Goal: Task Accomplishment & Management: Use online tool/utility

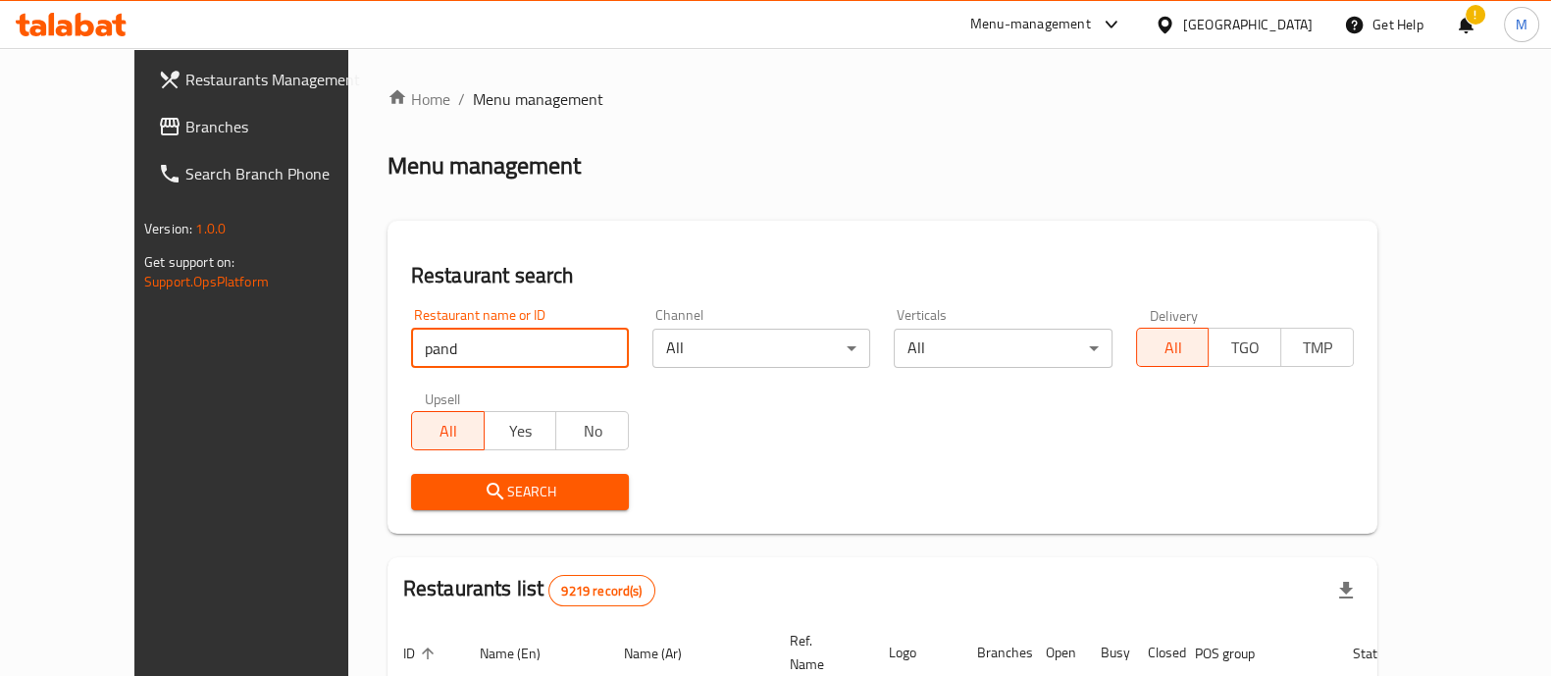
type input "pandomi"
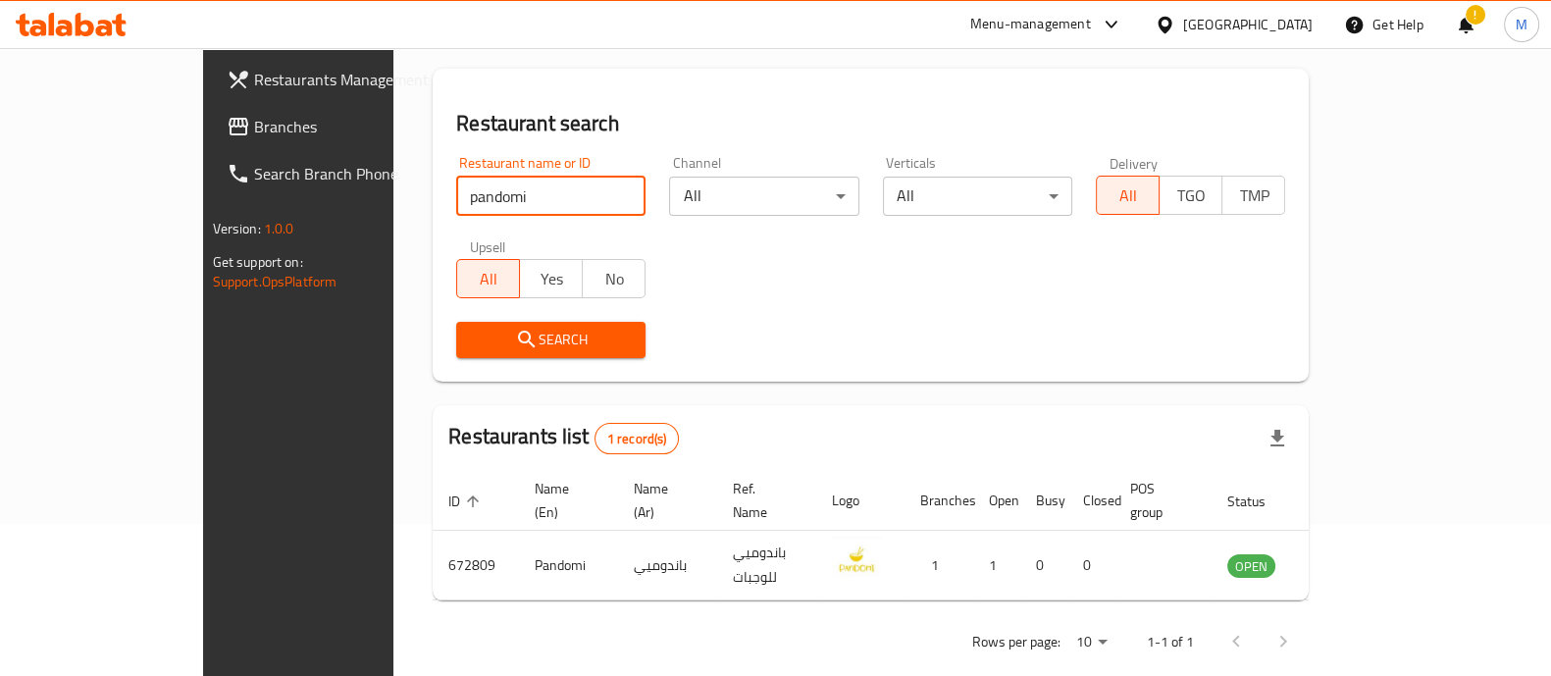
scroll to position [160, 0]
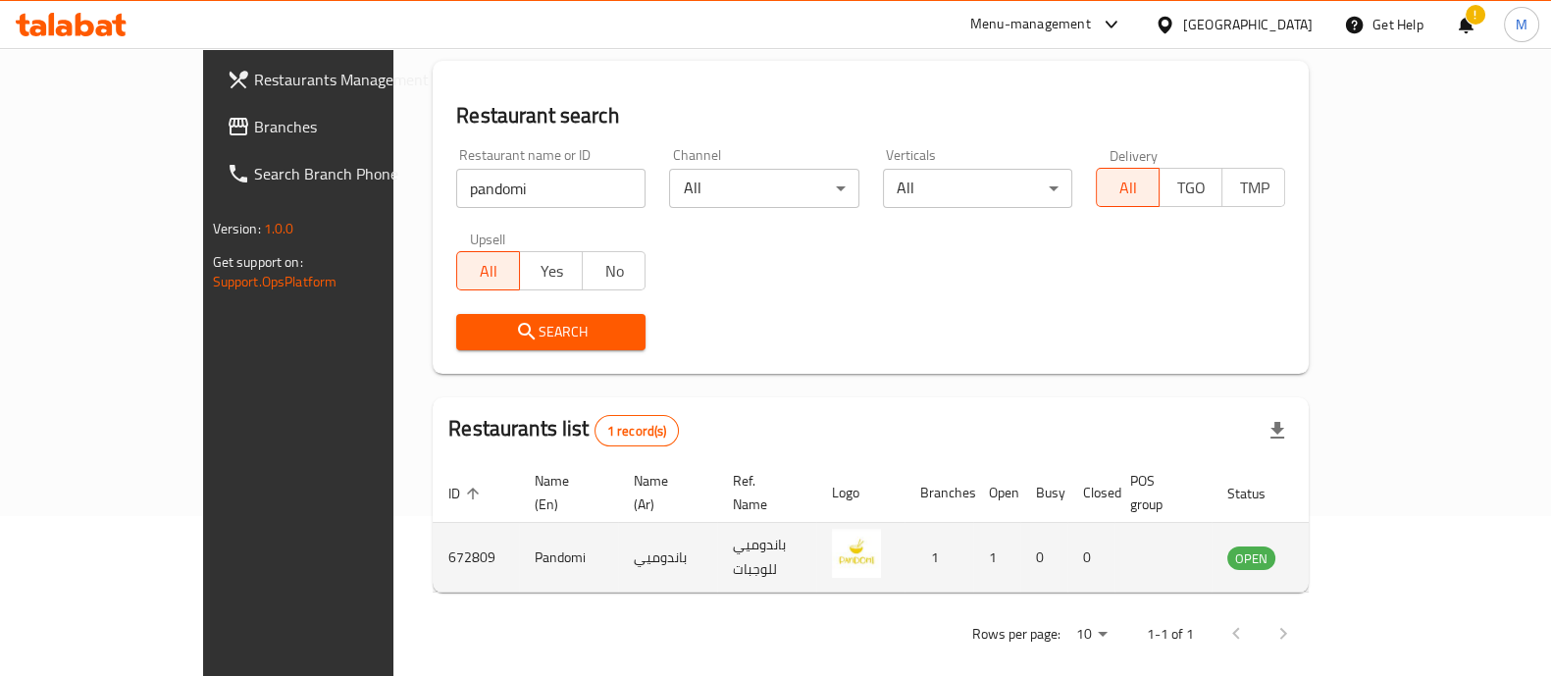
click at [1354, 545] on icon "enhanced table" at bounding box center [1342, 557] width 24 height 24
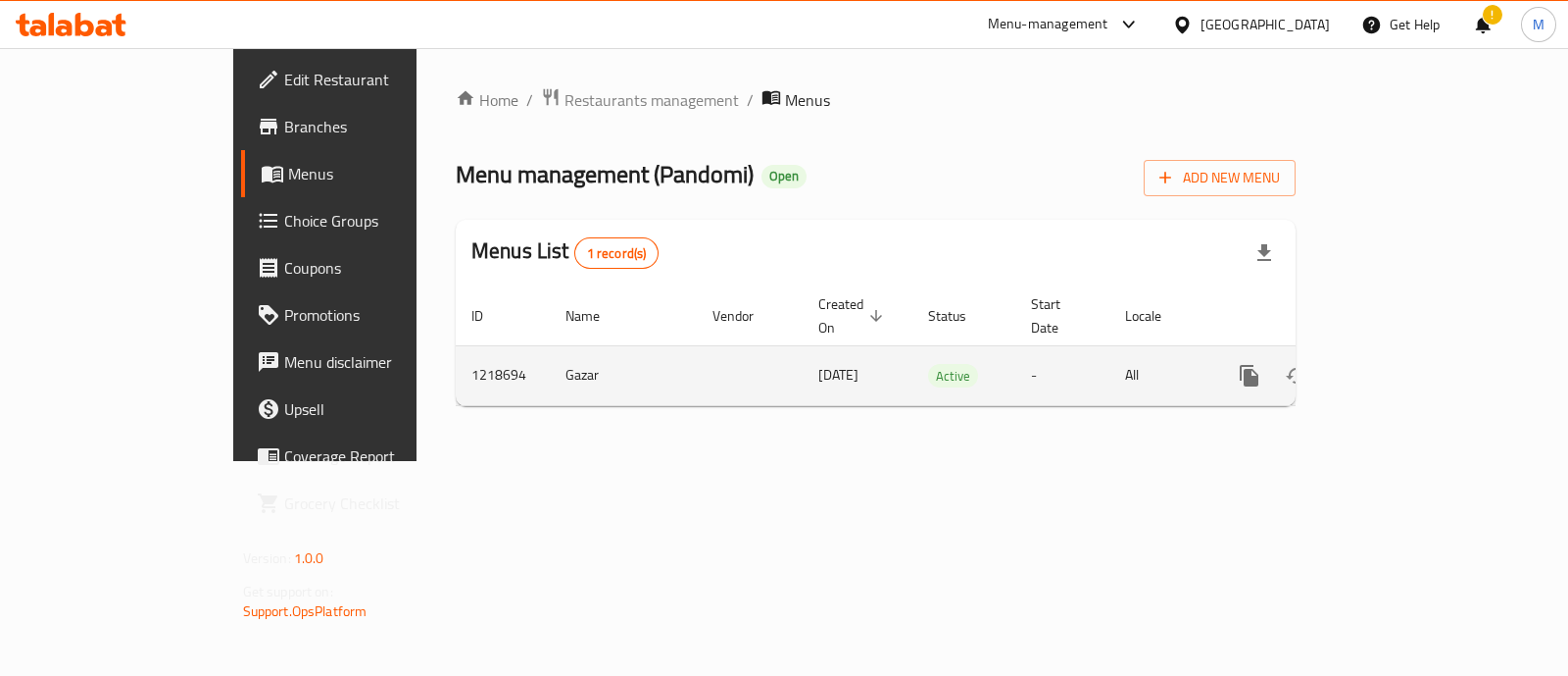
click at [1403, 364] on icon "enhanced table" at bounding box center [1391, 376] width 24 height 24
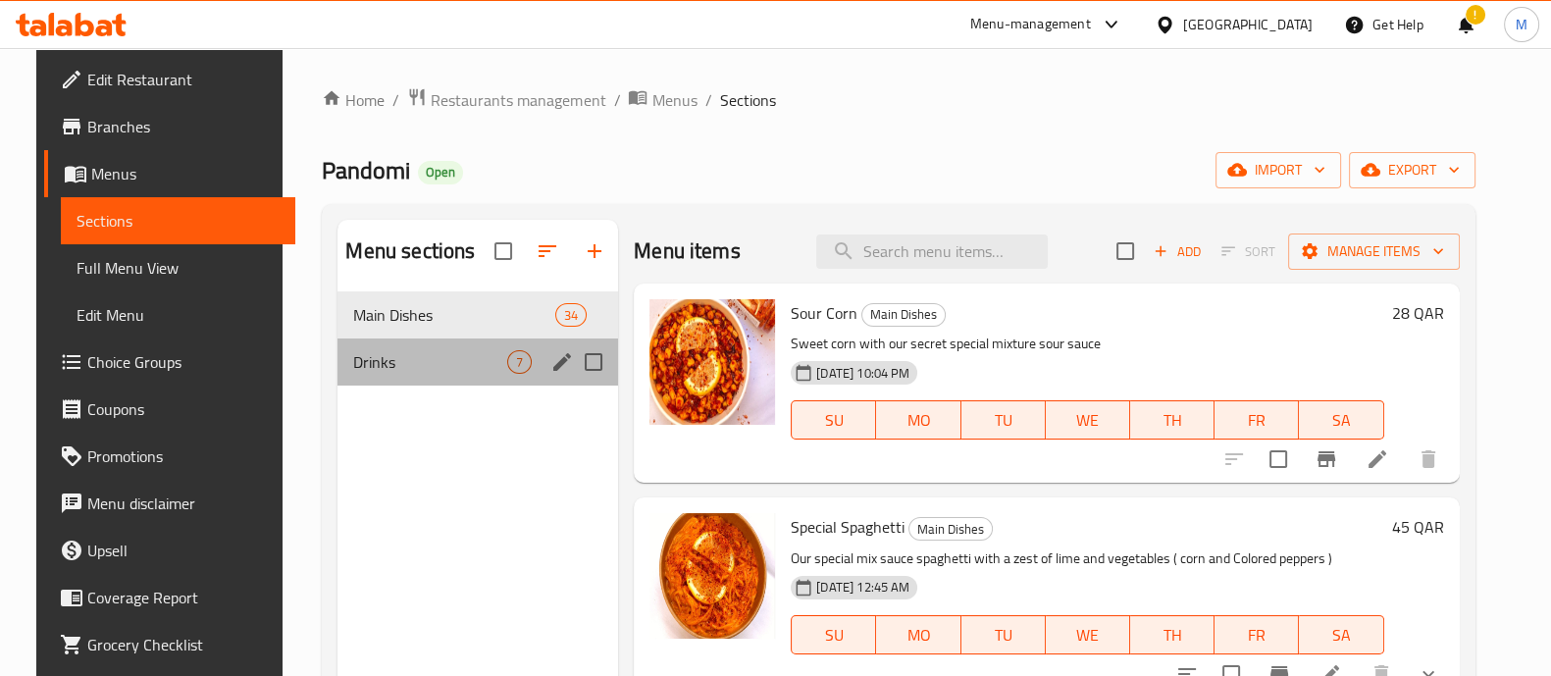
click at [403, 345] on div "Drinks 7" at bounding box center [477, 361] width 281 height 47
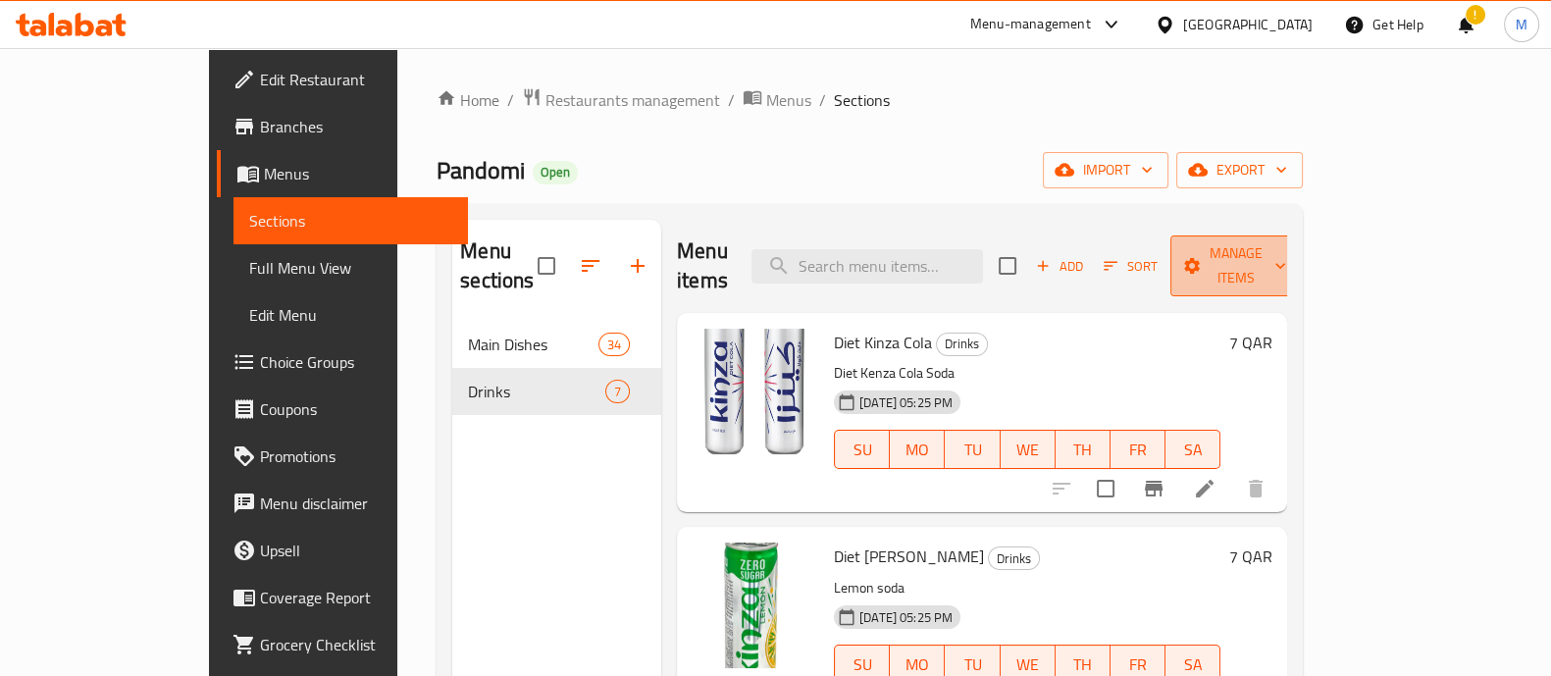
click at [1286, 248] on span "Manage items" at bounding box center [1236, 265] width 100 height 49
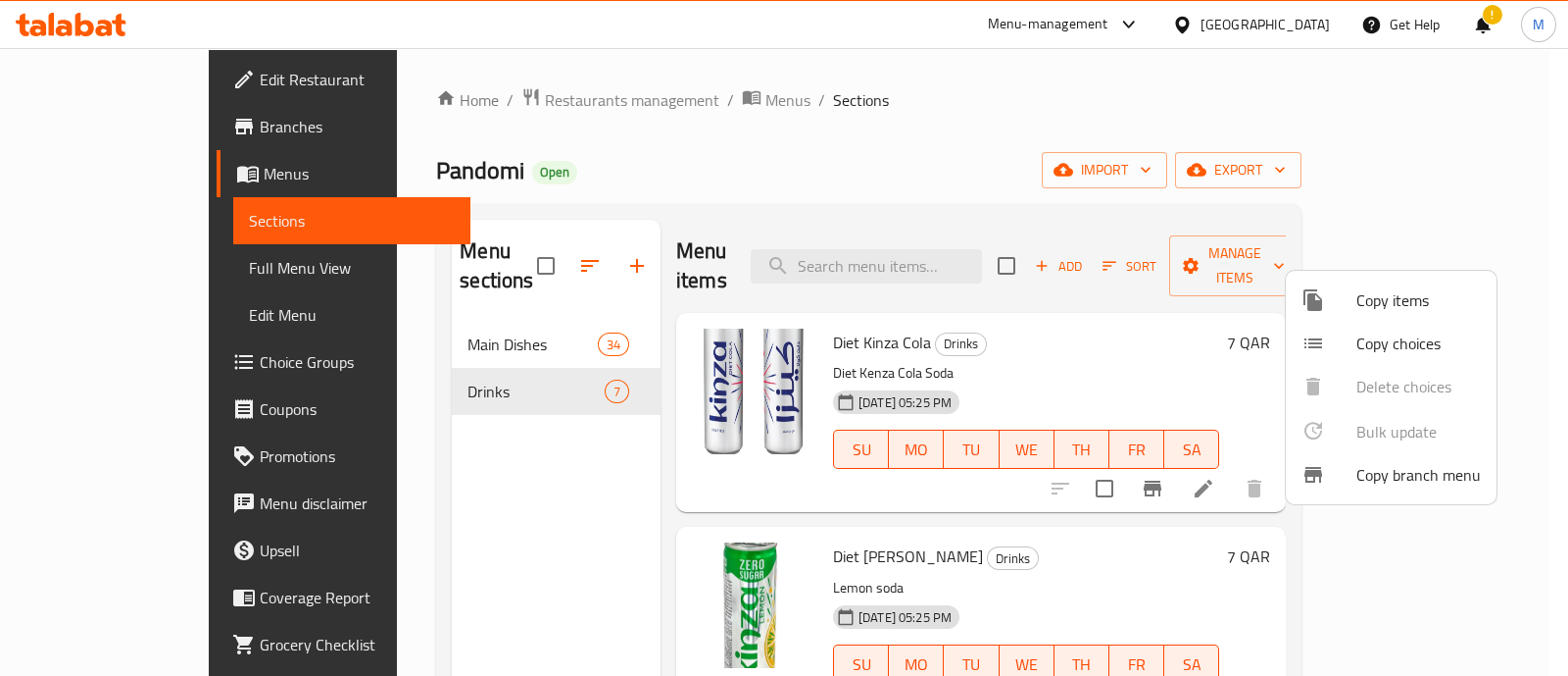
click at [1189, 258] on div at bounding box center [784, 338] width 1568 height 676
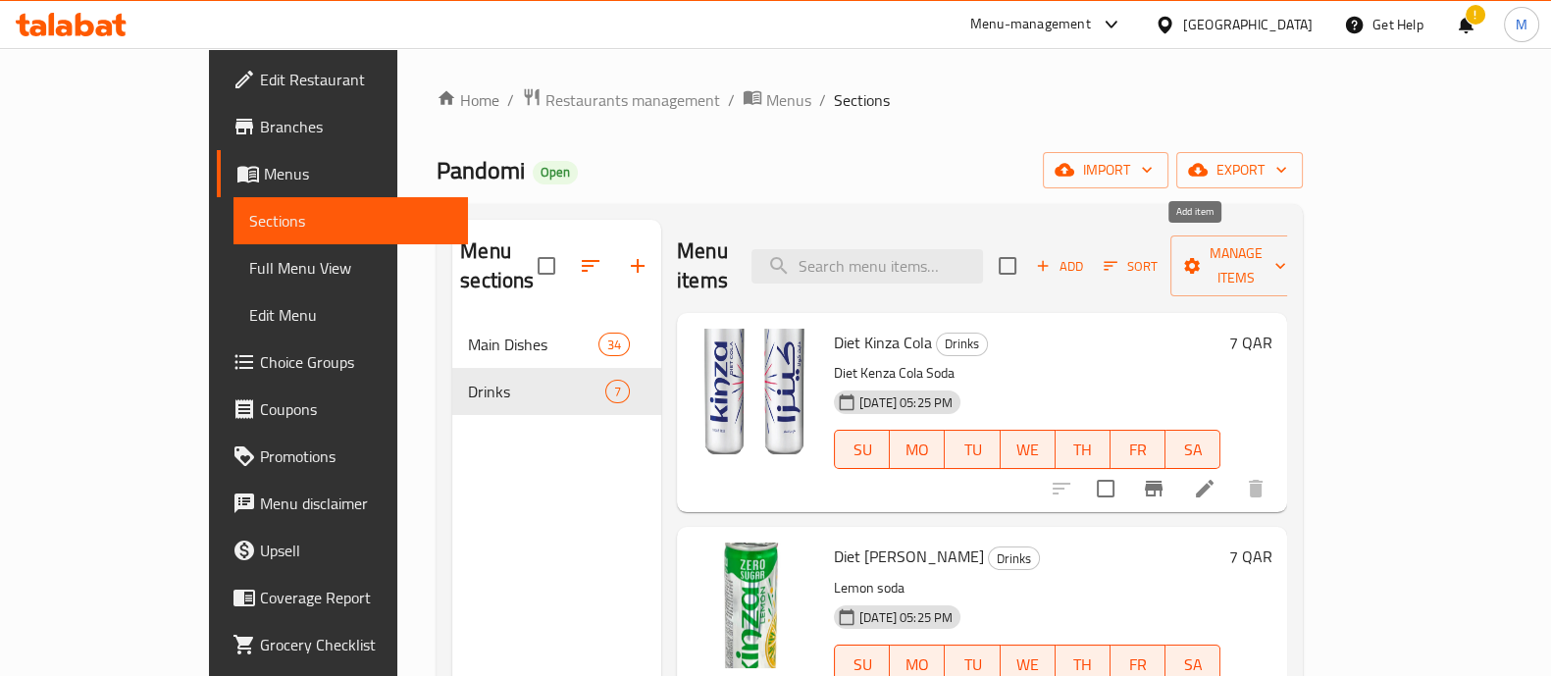
click at [1086, 257] on span "Add" at bounding box center [1059, 266] width 53 height 23
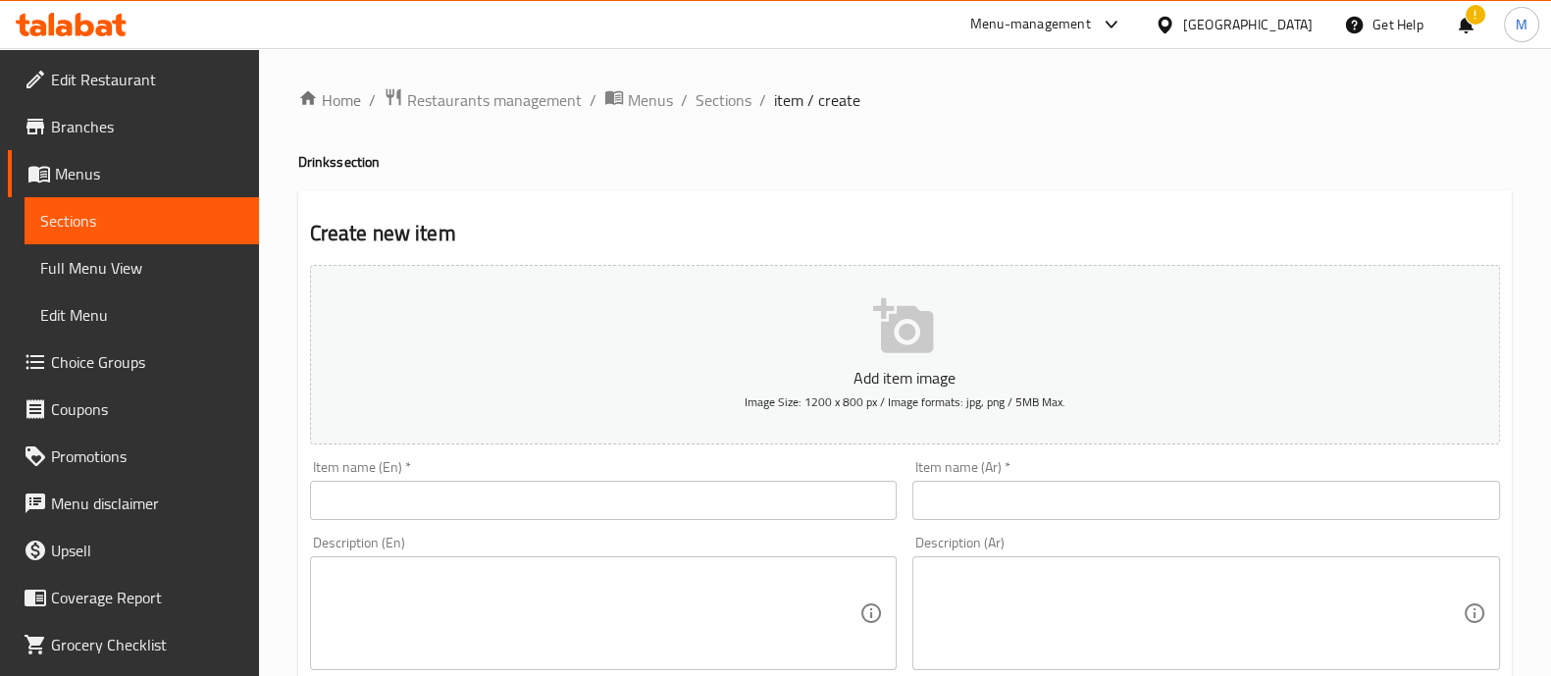
click at [490, 497] on input "text" at bounding box center [604, 500] width 588 height 39
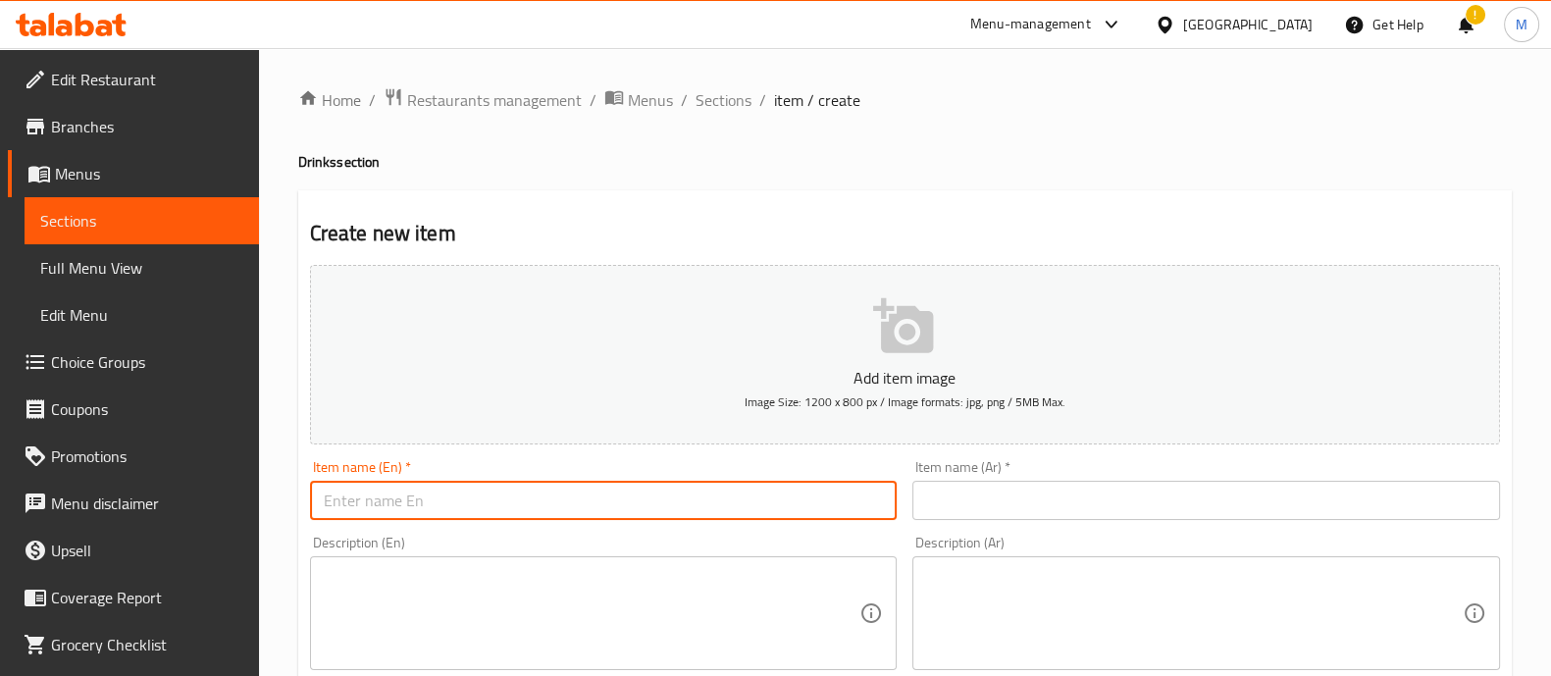
paste input "Miranda citrus"
type input "Miranda citrus"
click at [984, 498] on input "text" at bounding box center [1206, 500] width 588 height 39
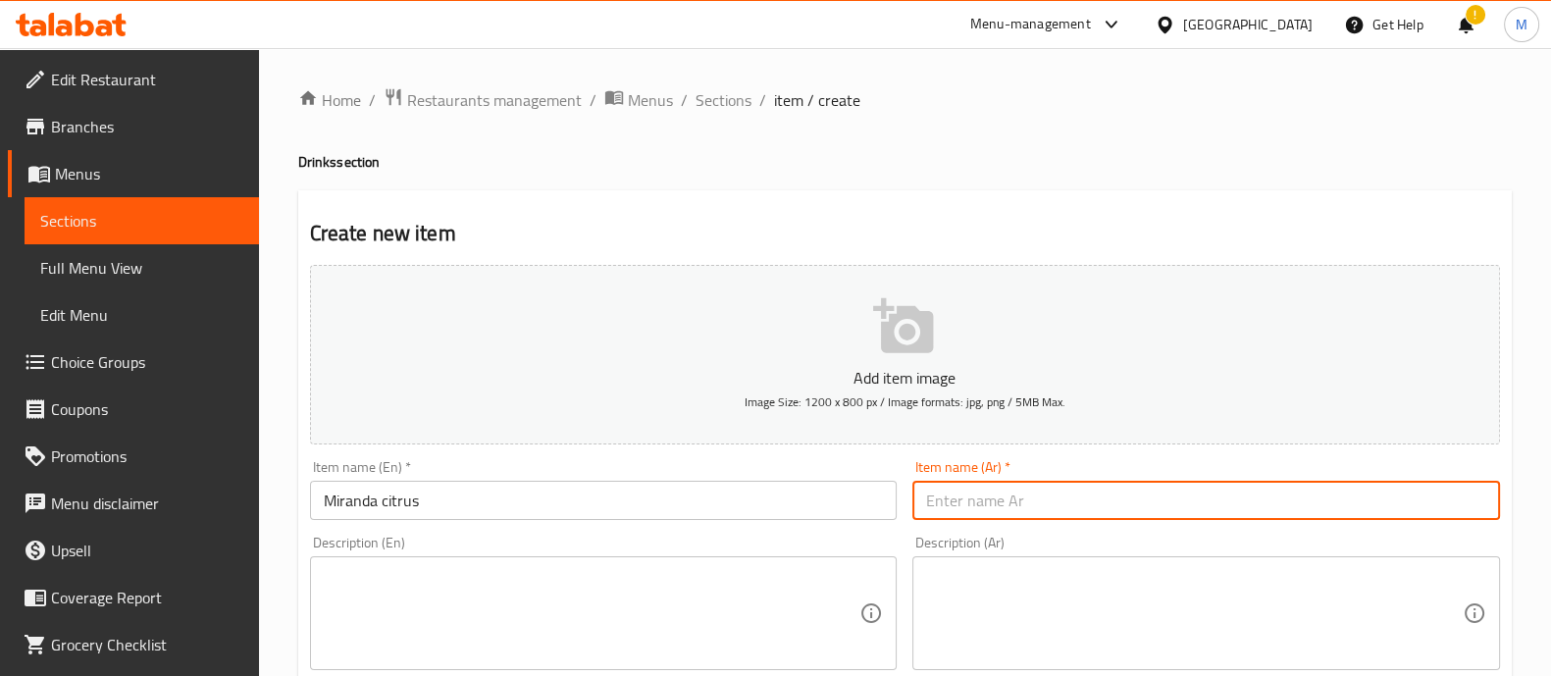
paste input "Miranda citrus"
click at [695, 576] on div "Description (En) Description (En)" at bounding box center [604, 603] width 588 height 134
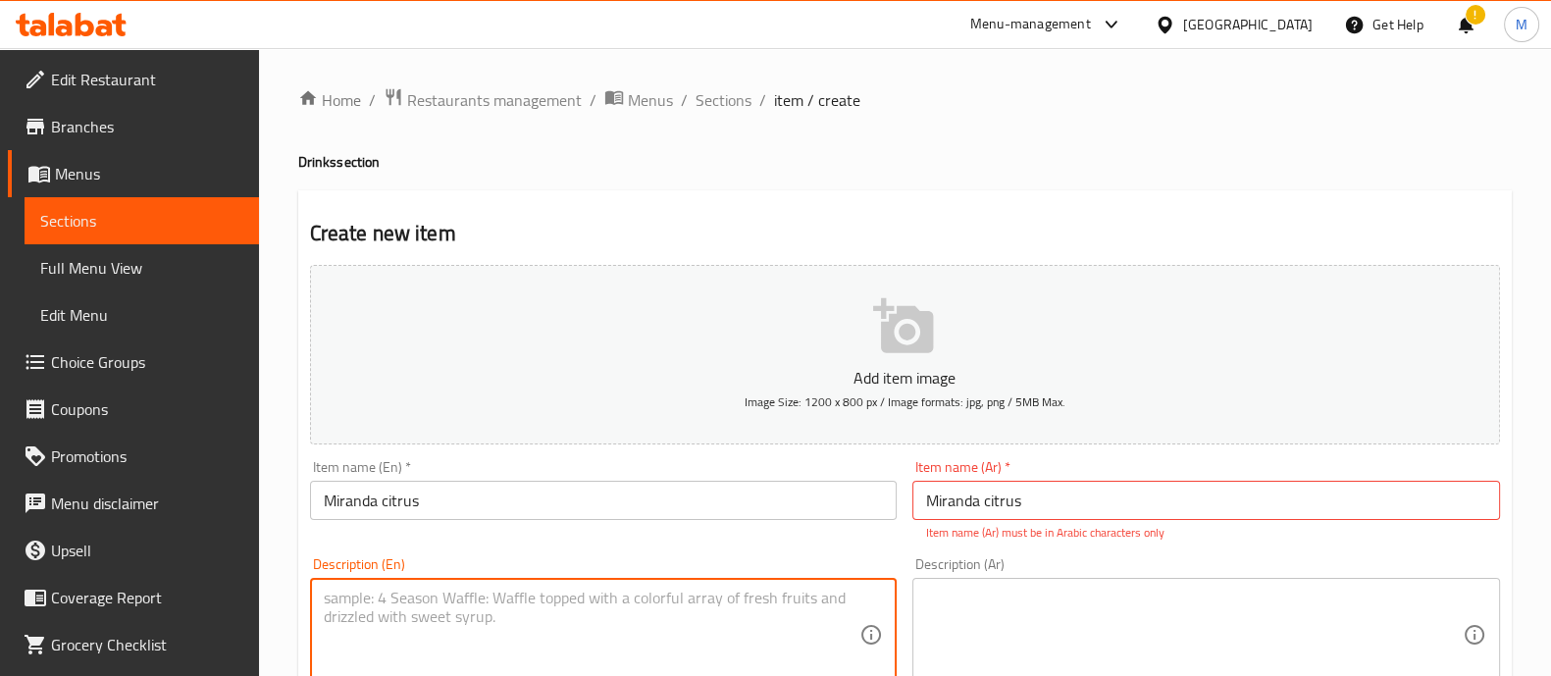
click at [977, 519] on input "Miranda citrus" at bounding box center [1206, 500] width 588 height 39
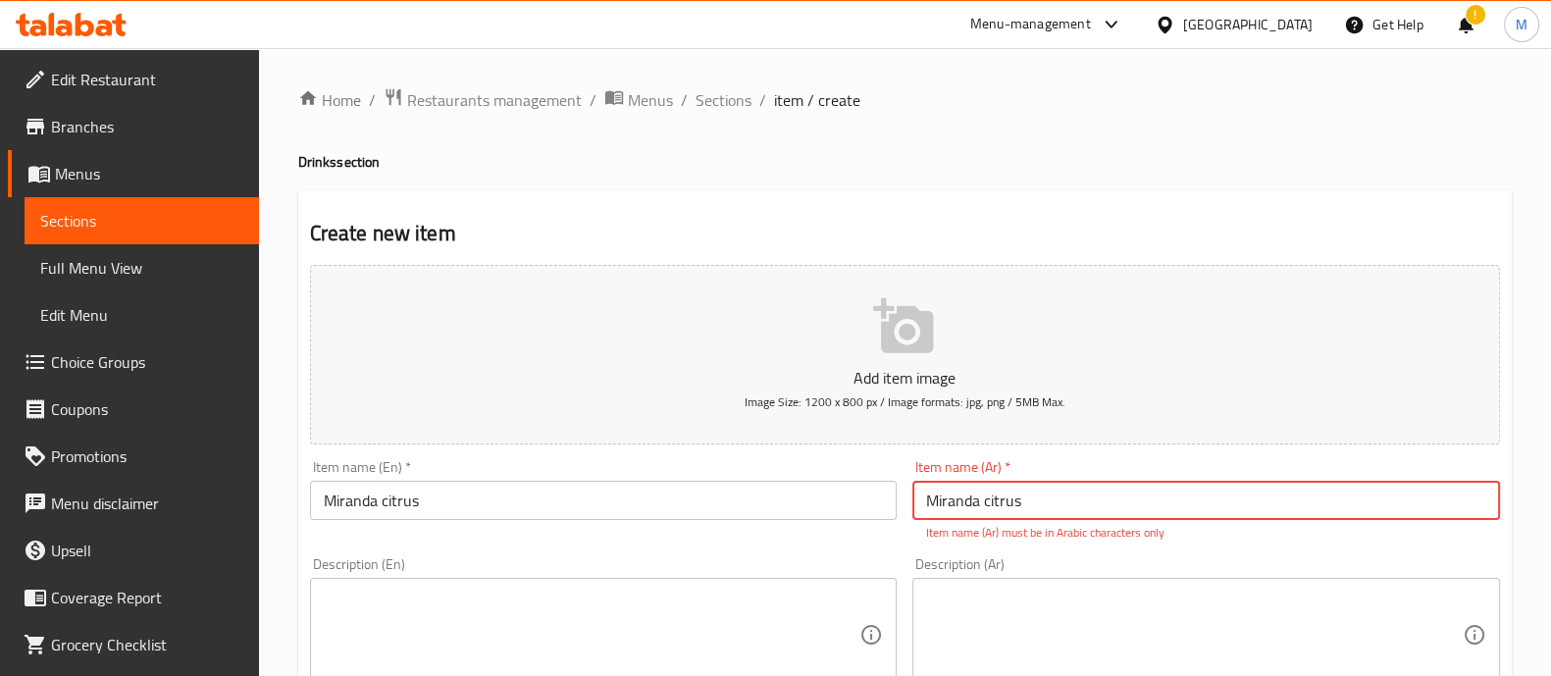
click at [977, 519] on input "Miranda citrus" at bounding box center [1206, 500] width 588 height 39
paste input "حمضيات ميراندا"
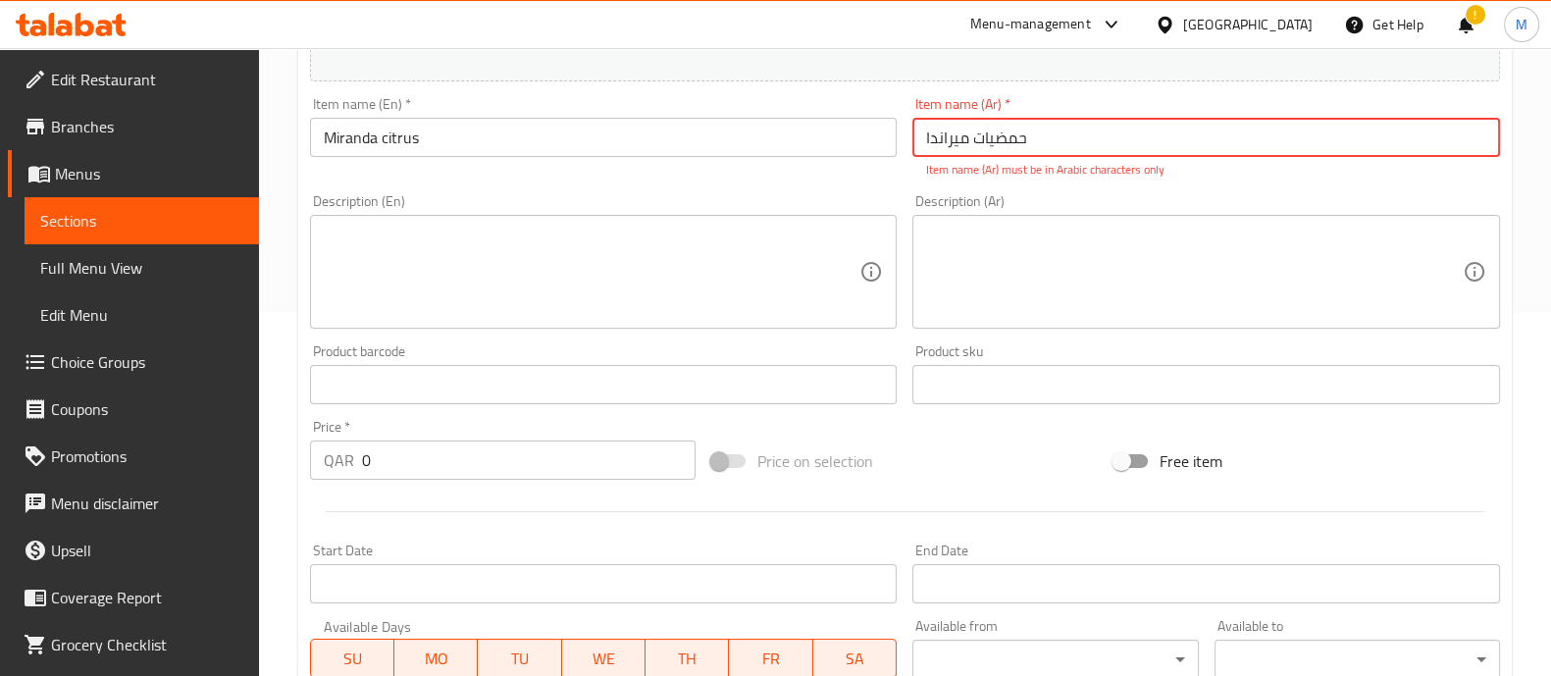
scroll to position [368, 0]
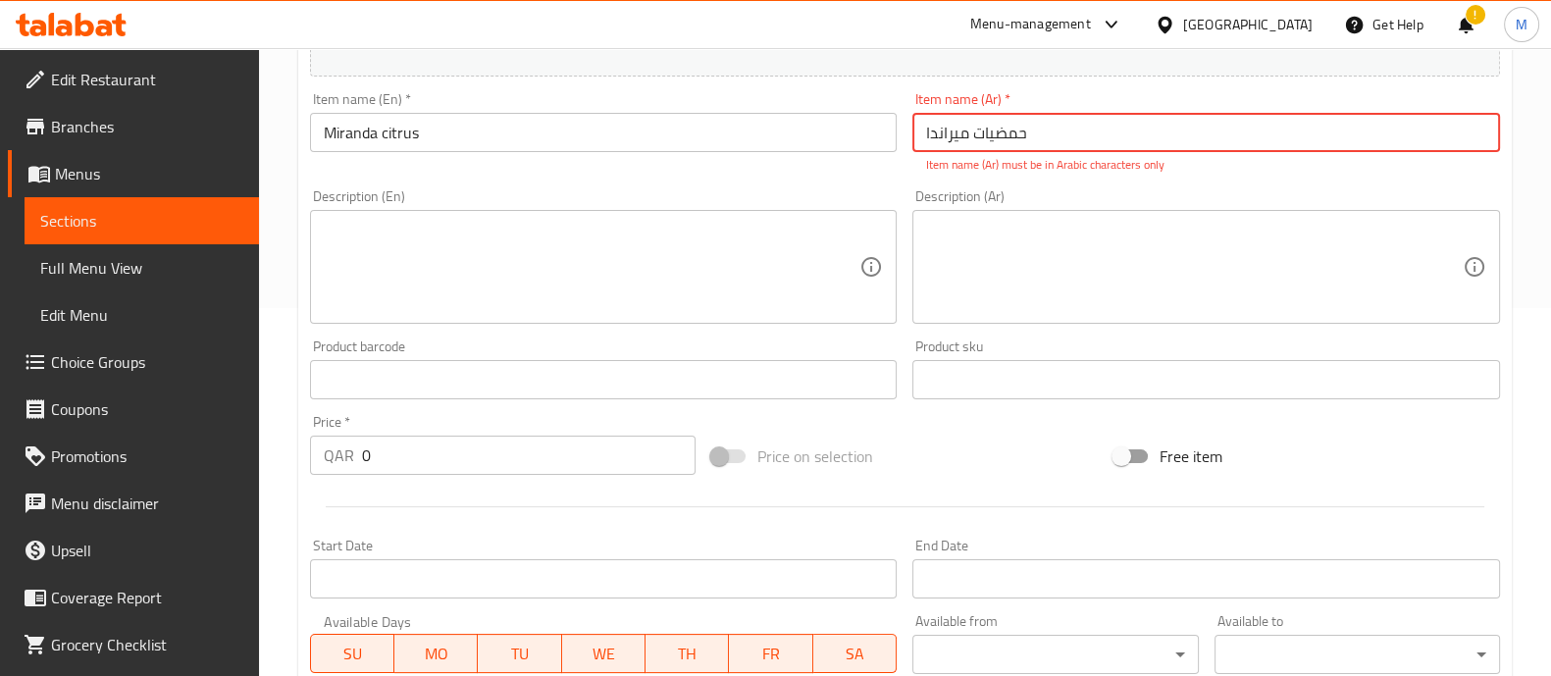
type input "حمضيات ميراندا"
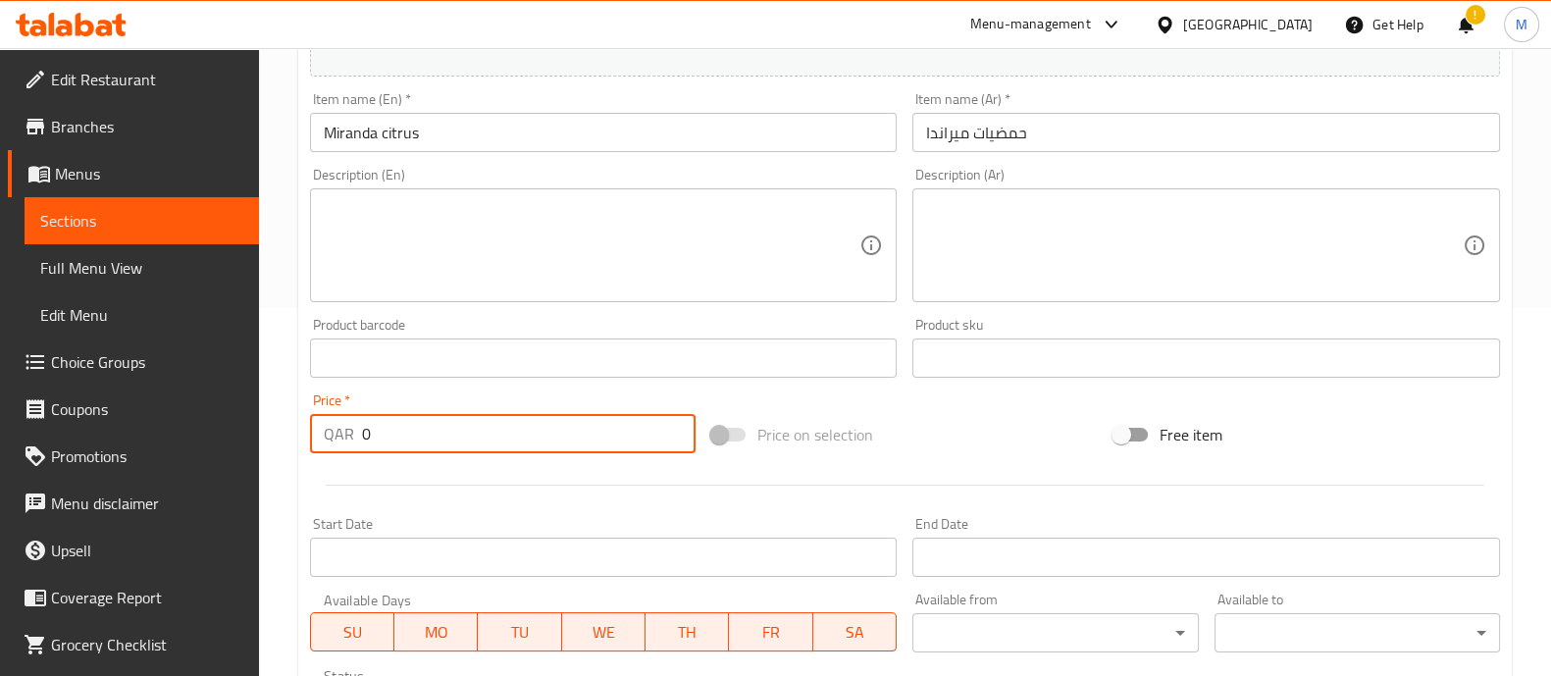
drag, startPoint x: 472, startPoint y: 461, endPoint x: 166, endPoint y: 444, distance: 306.5
click at [166, 444] on div "Edit Restaurant Branches Menus Sections Full Menu View Edit Menu Choice Groups …" at bounding box center [775, 349] width 1551 height 1338
type input "7"
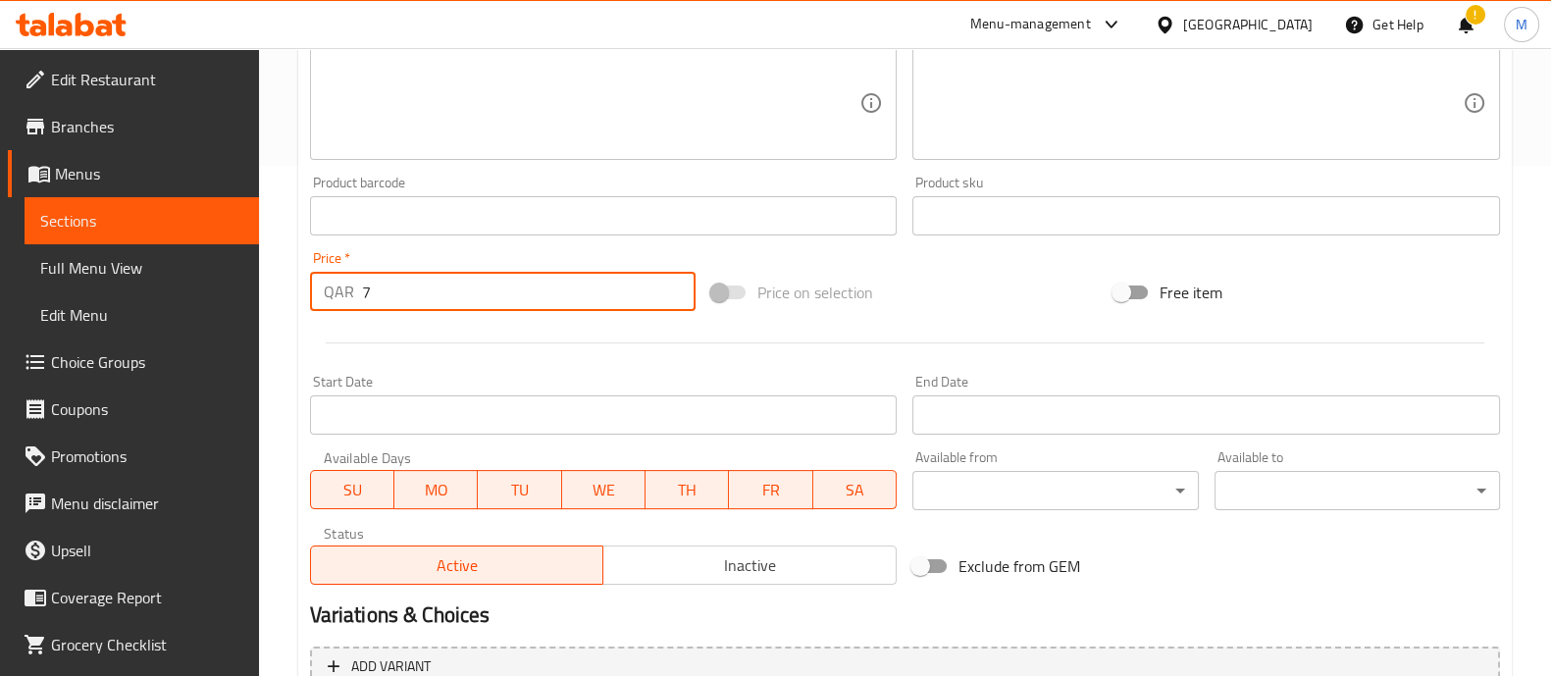
scroll to position [708, 0]
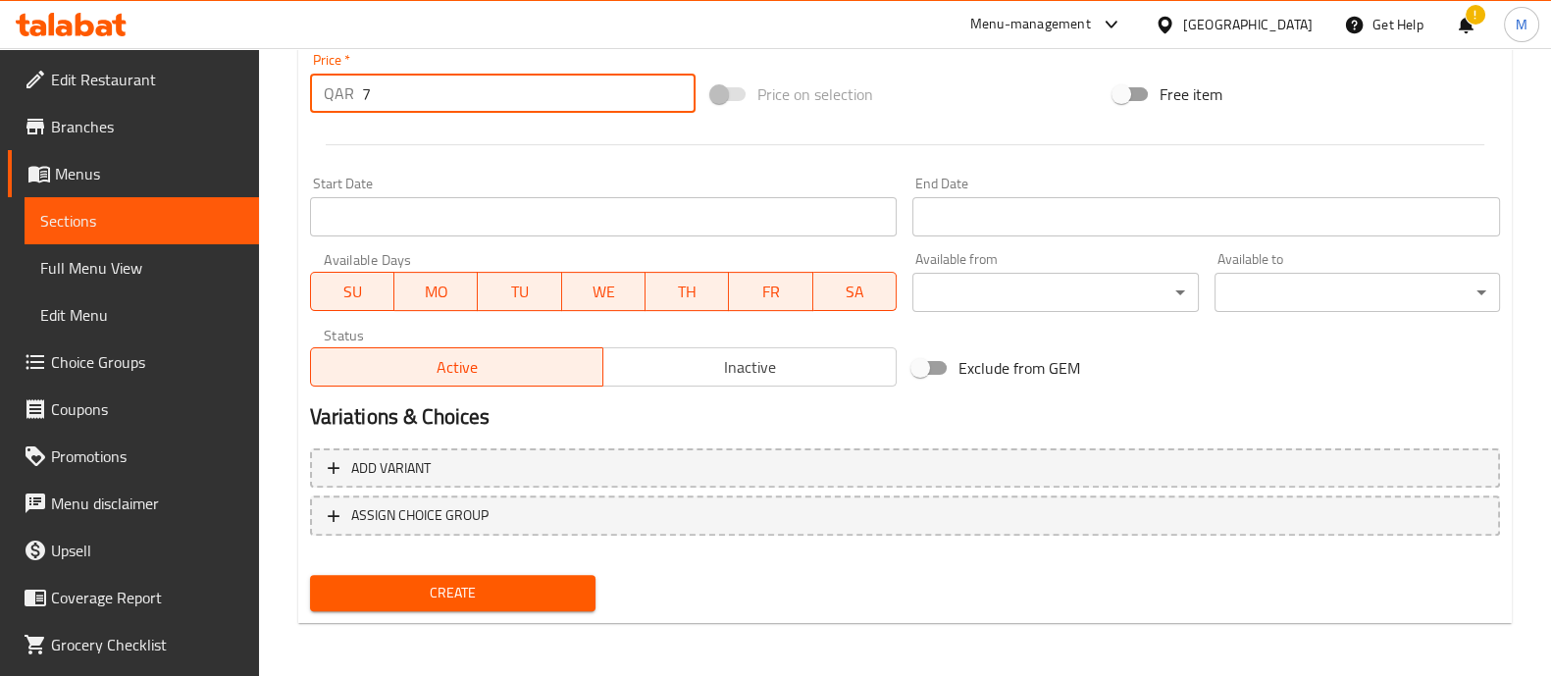
click at [548, 590] on span "Create" at bounding box center [453, 593] width 254 height 25
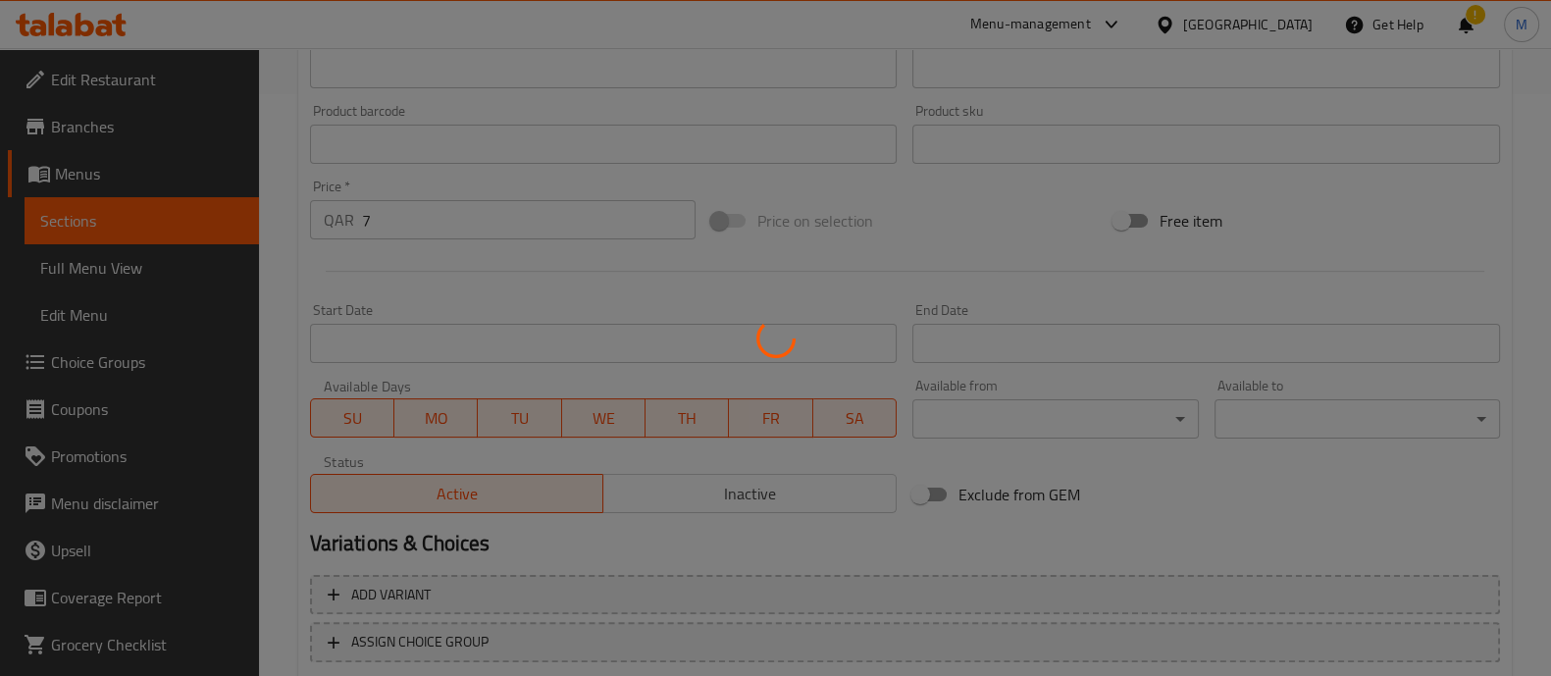
scroll to position [0, 0]
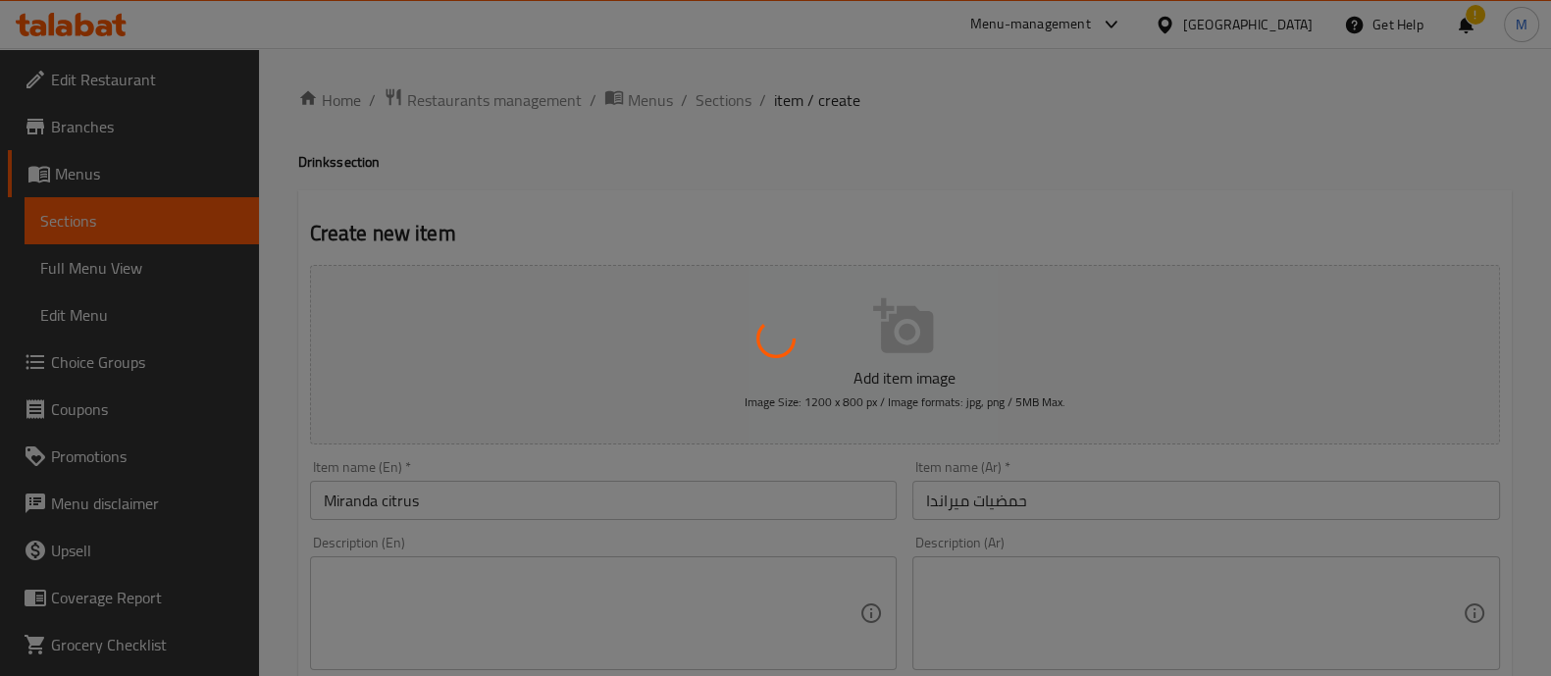
type input "0"
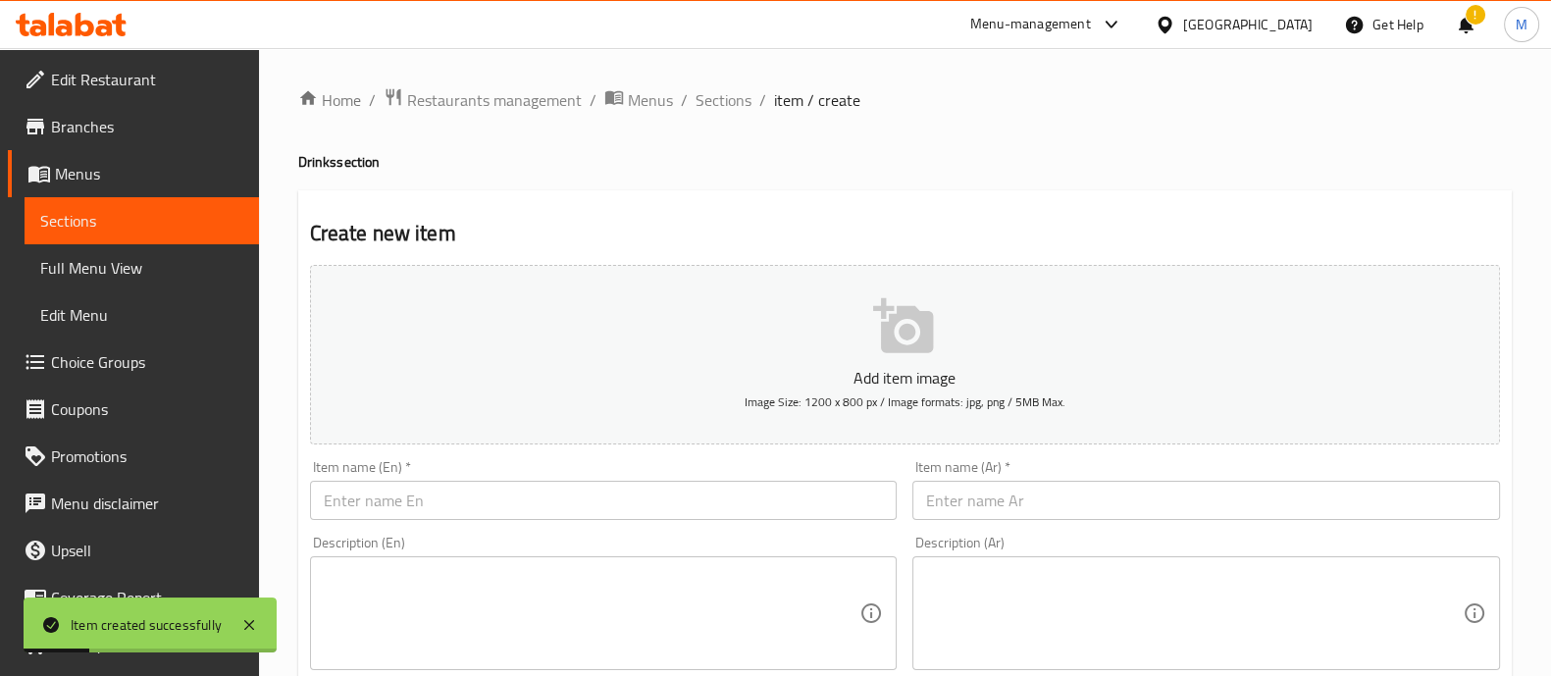
click at [445, 502] on input "text" at bounding box center [604, 500] width 588 height 39
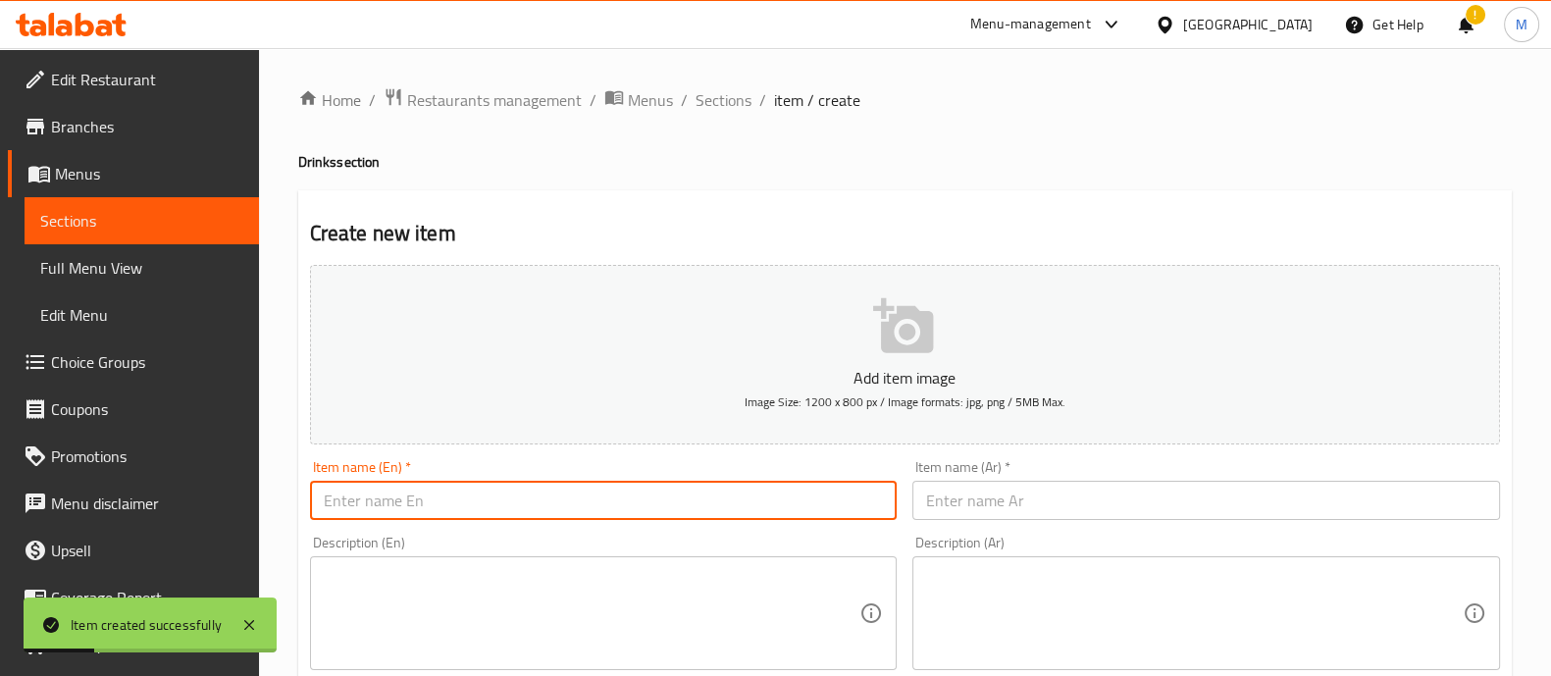
paste input "Mountain Dew"
type input "Mountain Dew"
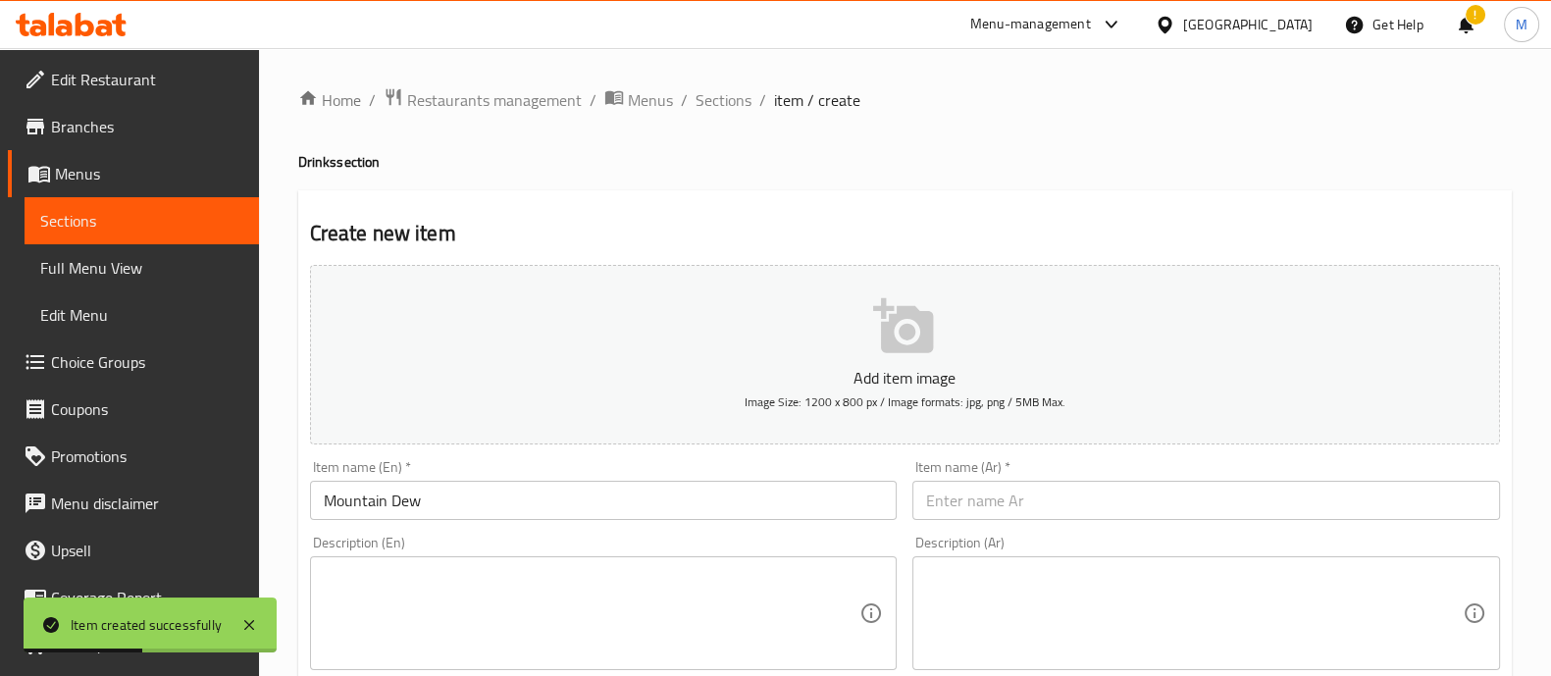
click at [990, 496] on input "text" at bounding box center [1206, 500] width 588 height 39
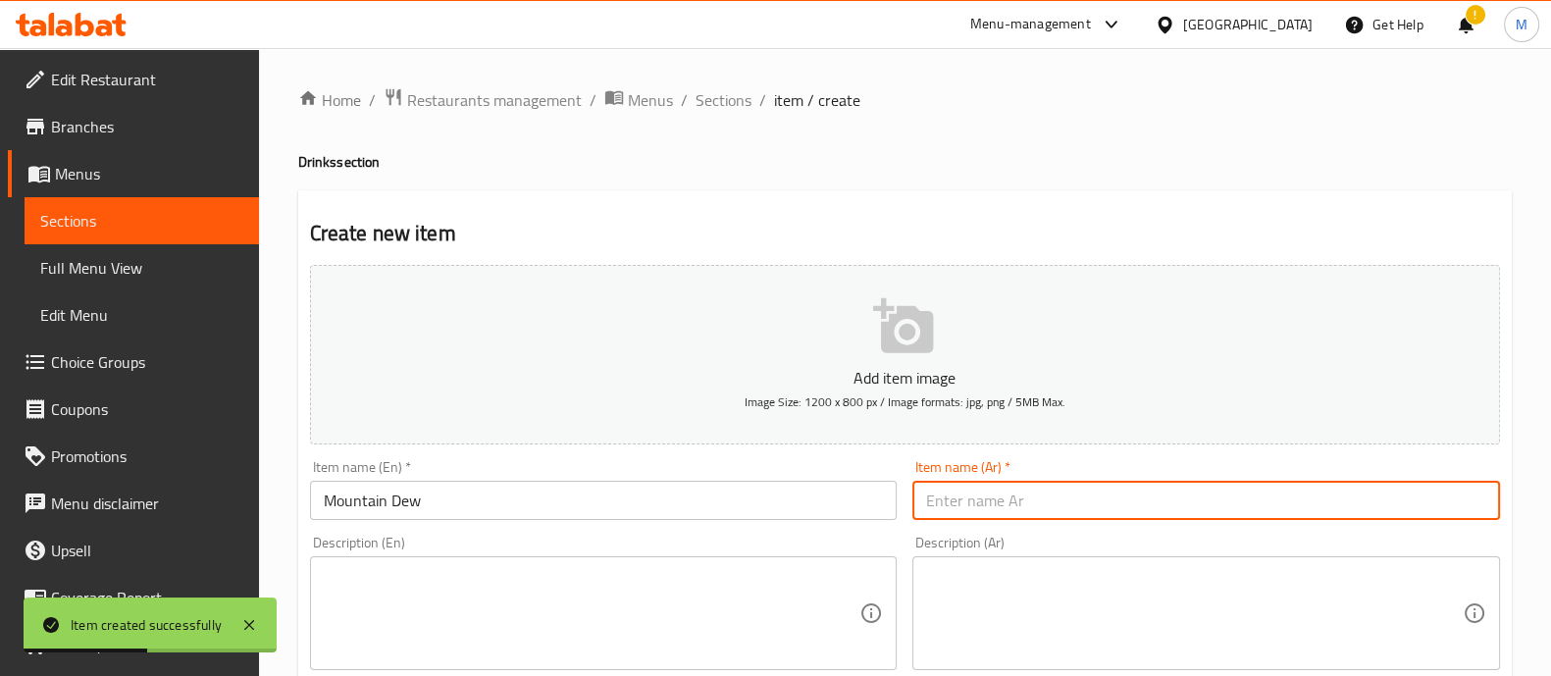
paste input "ماونتن ديو"
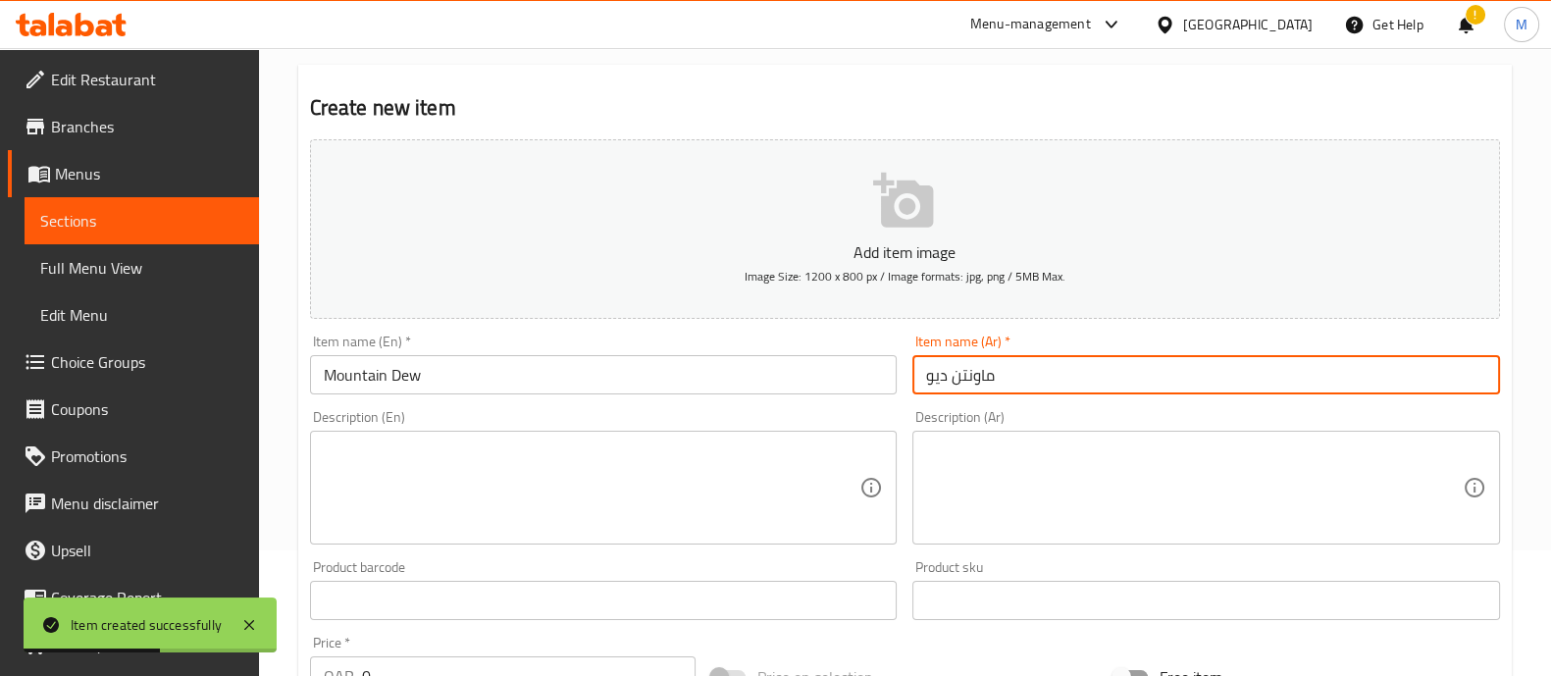
scroll to position [489, 0]
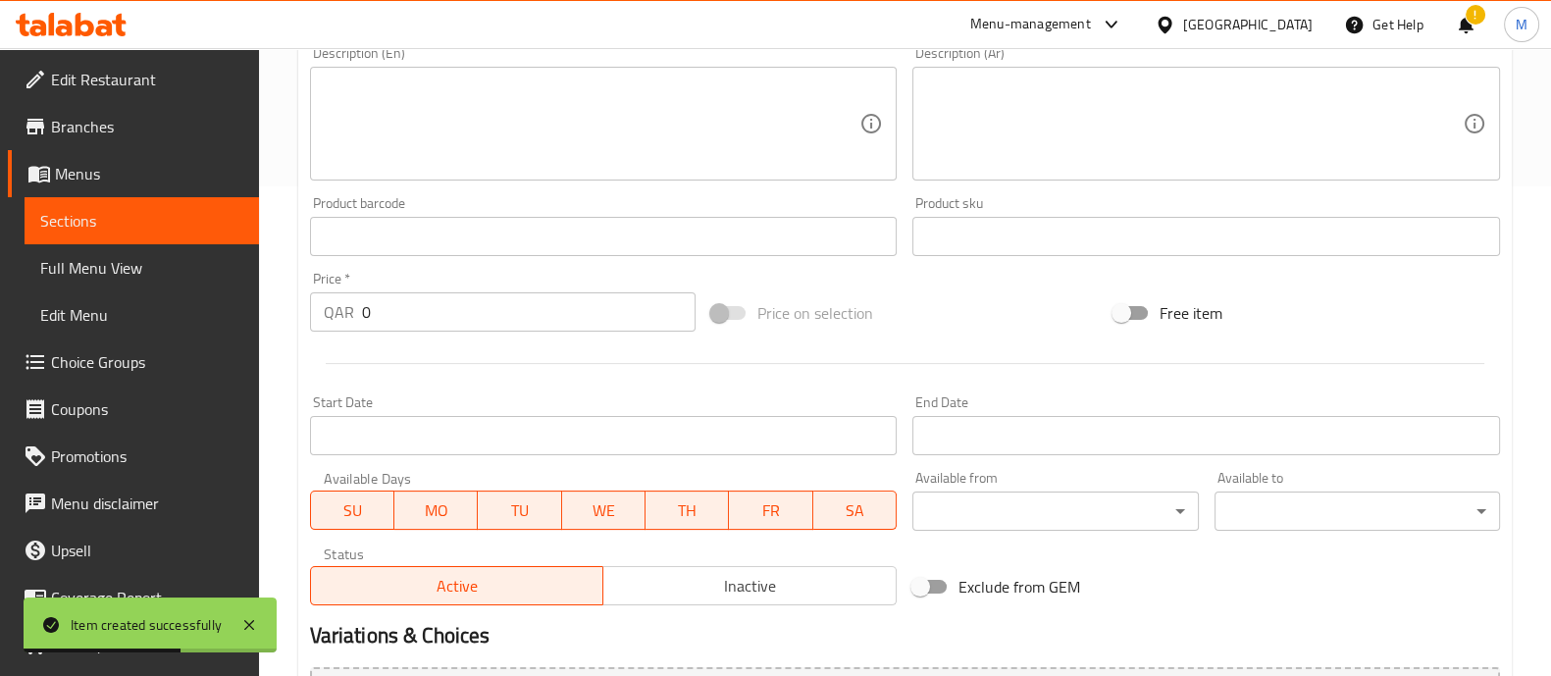
type input "ماونتن ديو"
drag, startPoint x: 270, startPoint y: 281, endPoint x: 249, endPoint y: 278, distance: 21.0
click at [242, 274] on div "Edit Restaurant Branches Menus Sections Full Menu View Edit Menu Choice Groups …" at bounding box center [775, 228] width 1551 height 1338
click at [392, 345] on div at bounding box center [904, 363] width 1205 height 48
drag, startPoint x: 373, startPoint y: 316, endPoint x: 264, endPoint y: 316, distance: 108.9
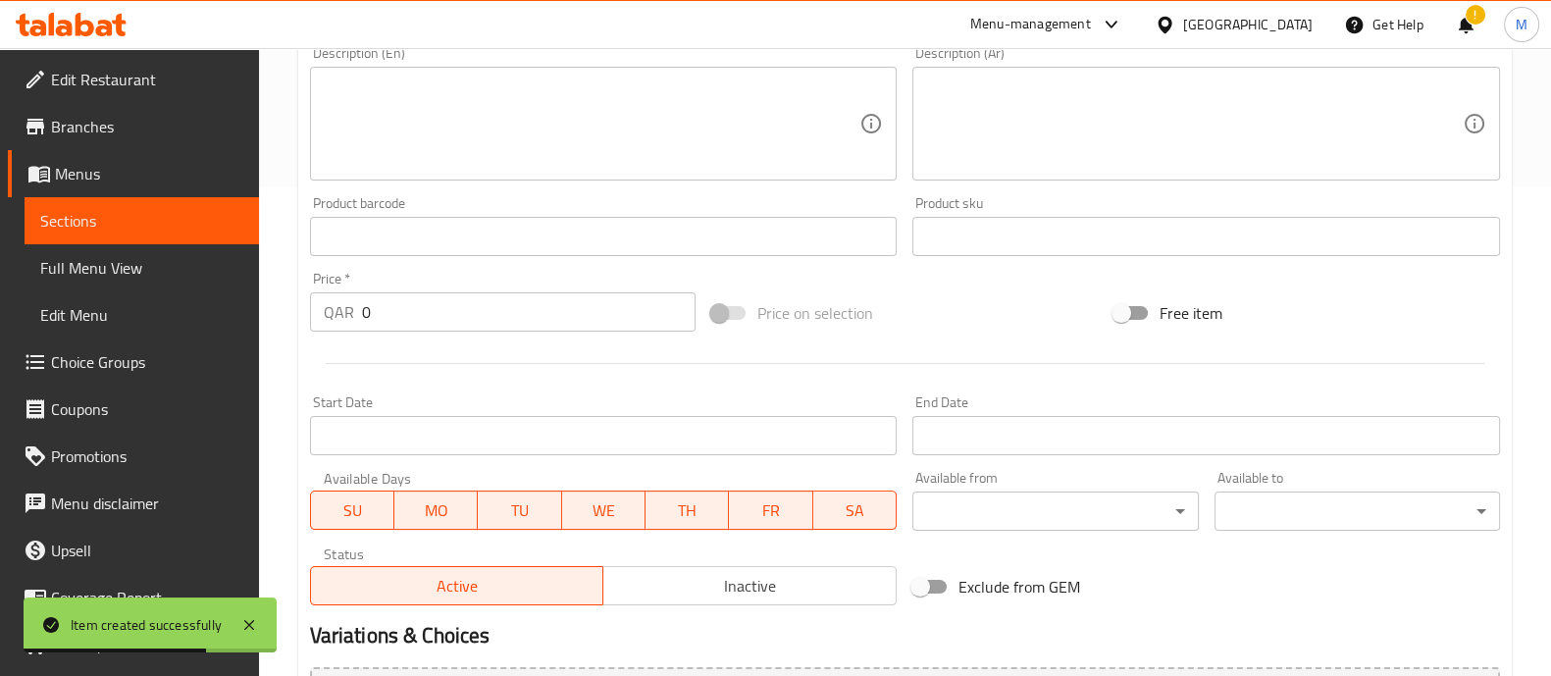
click at [265, 316] on div "Home / Restaurants management / Menus / Sections / item / create Drinks section…" at bounding box center [905, 228] width 1292 height 1338
type input "7"
click at [484, 376] on div at bounding box center [904, 363] width 1205 height 48
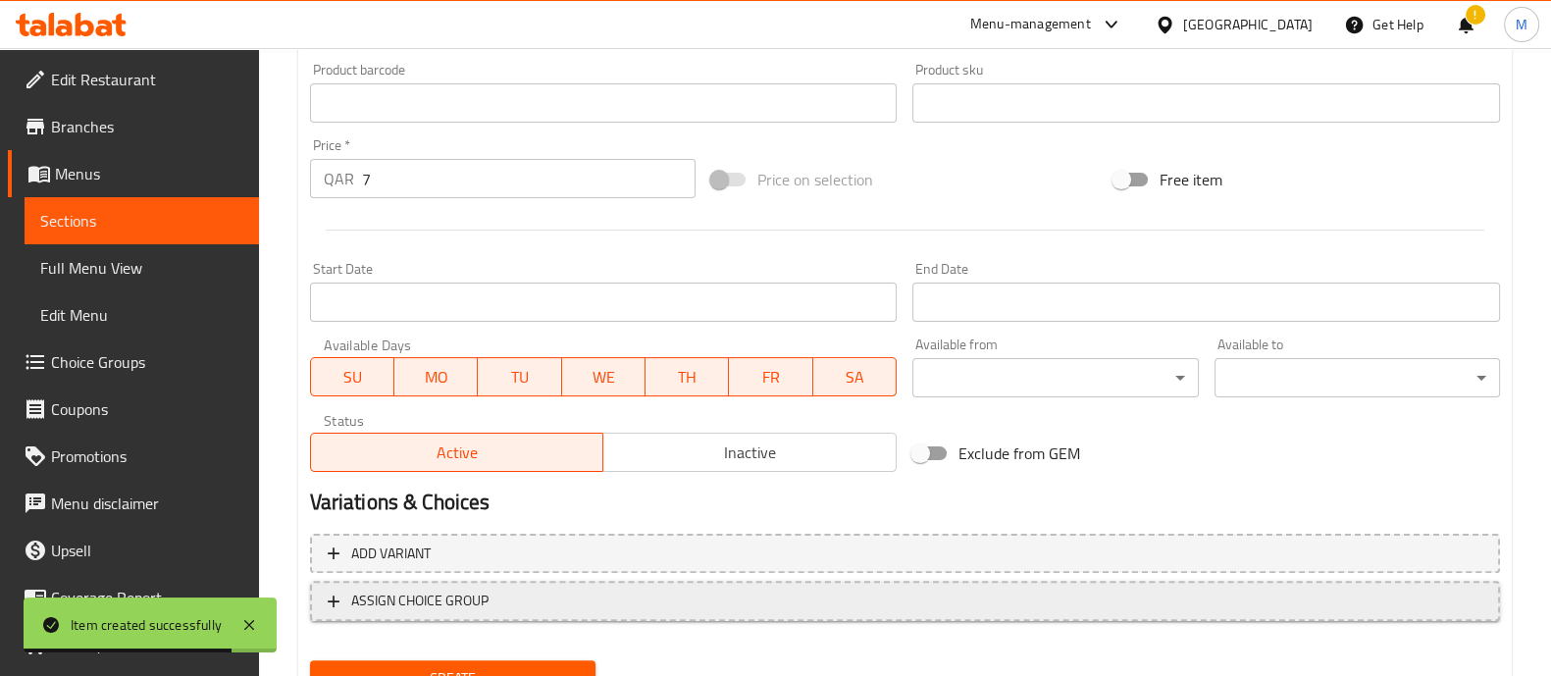
scroll to position [708, 0]
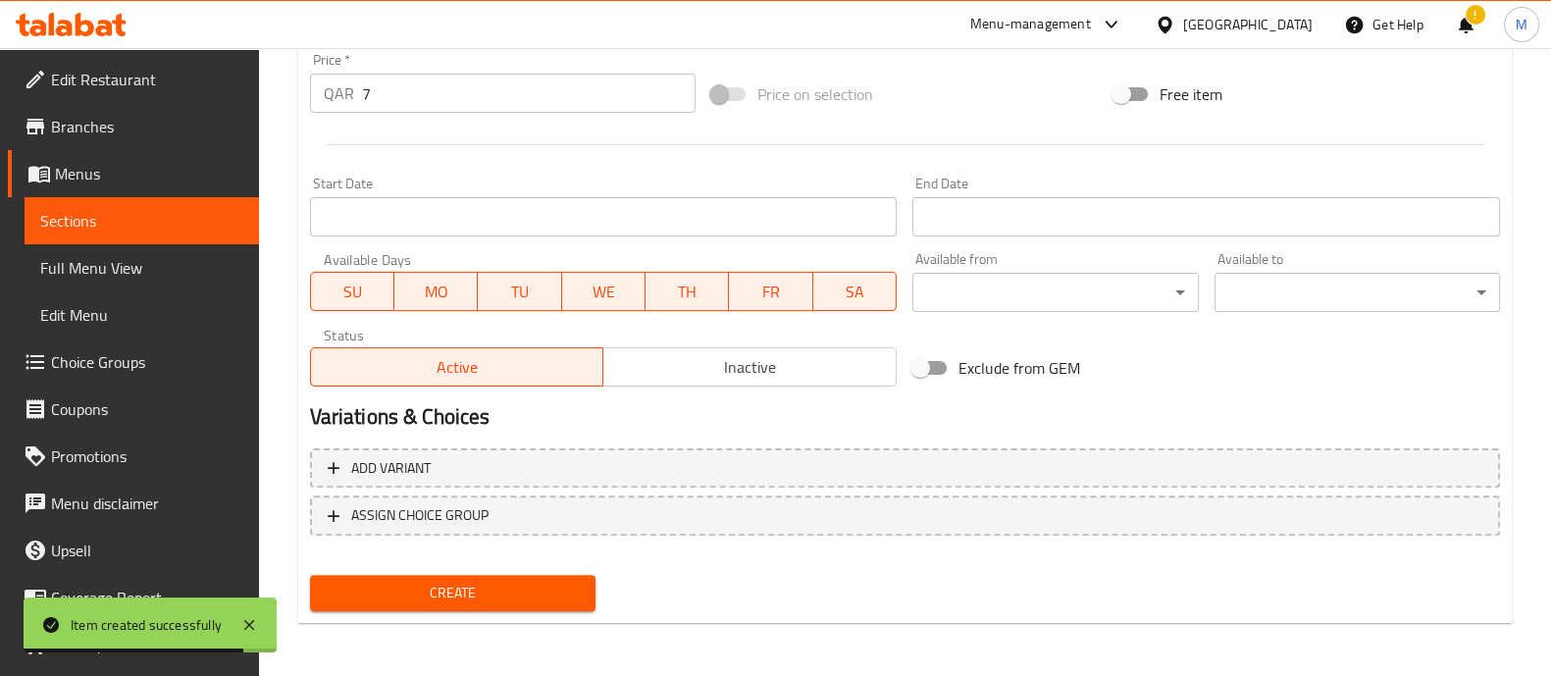
click at [397, 571] on div "Create" at bounding box center [452, 593] width 301 height 52
click at [401, 585] on span "Create" at bounding box center [453, 593] width 254 height 25
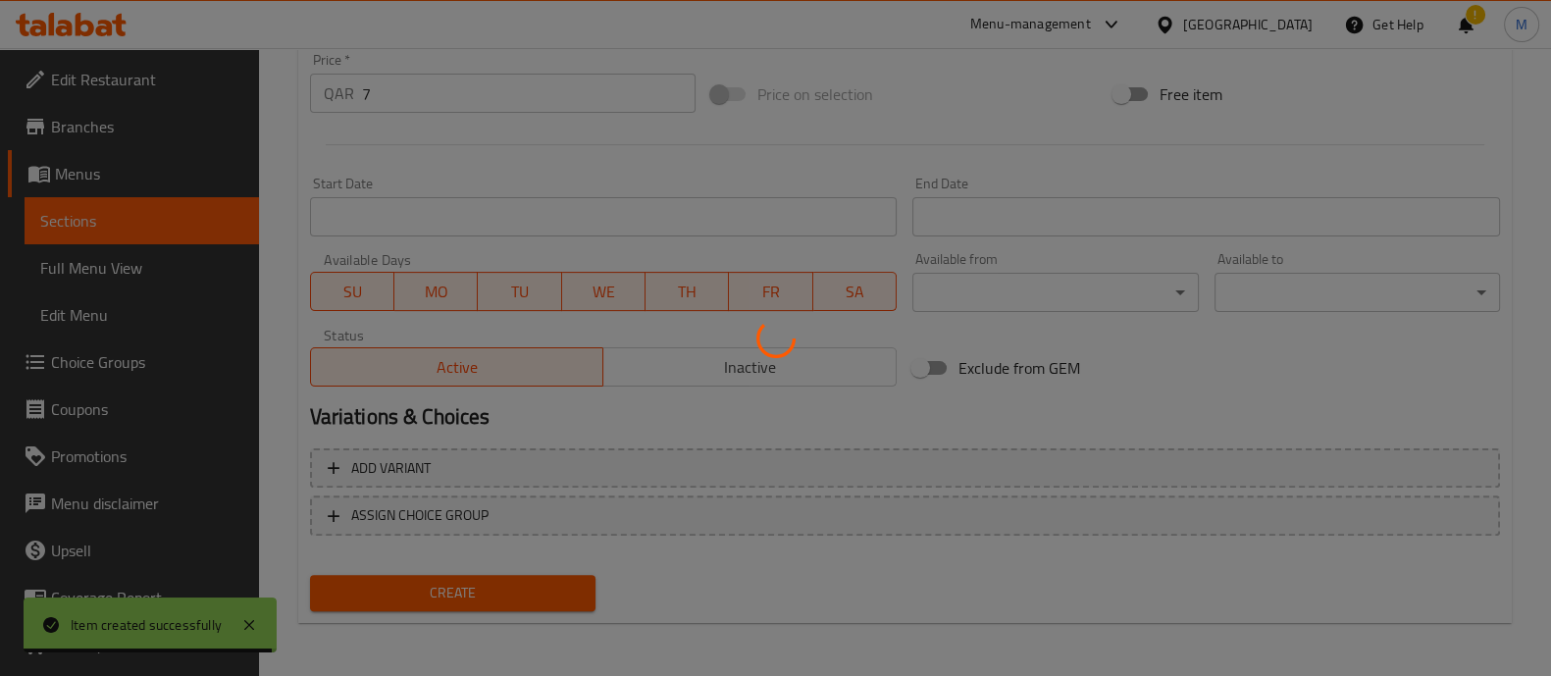
type input "0"
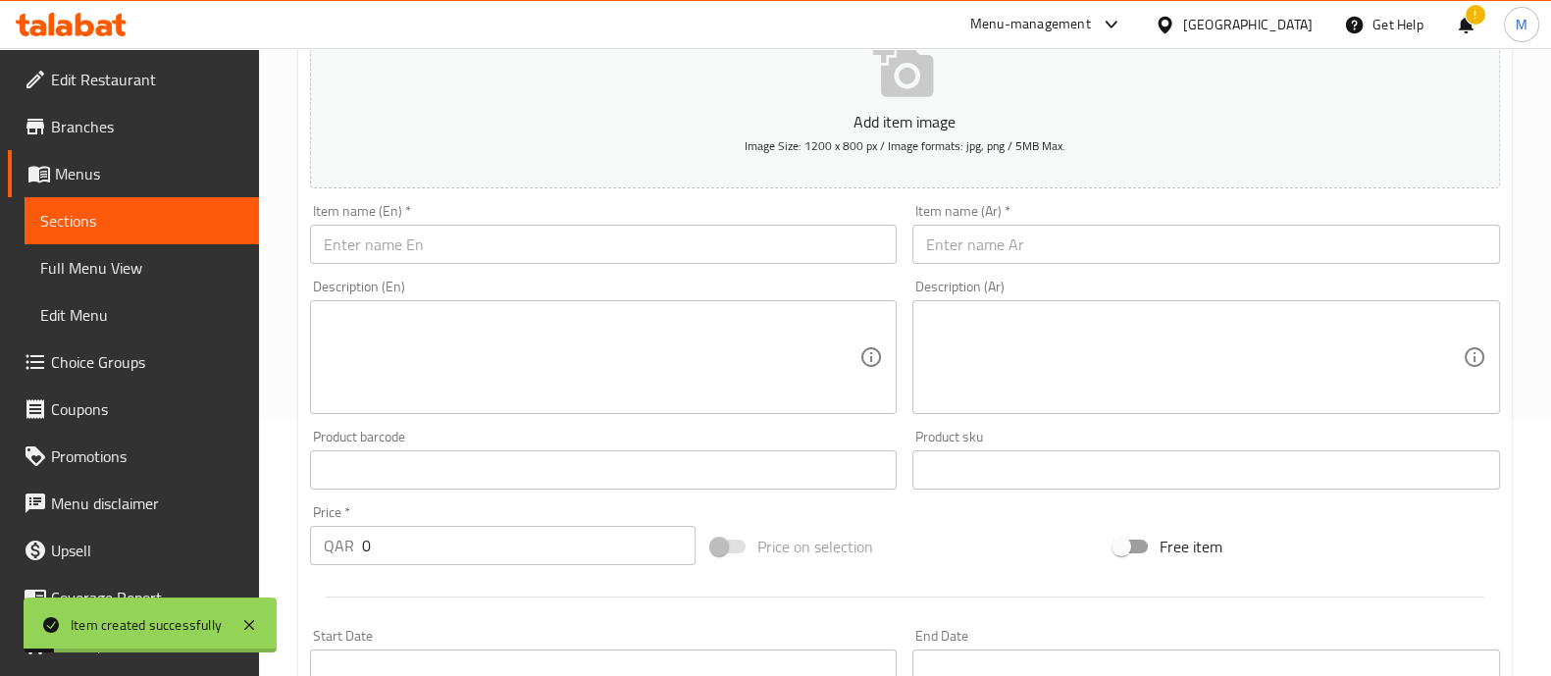
scroll to position [0, 0]
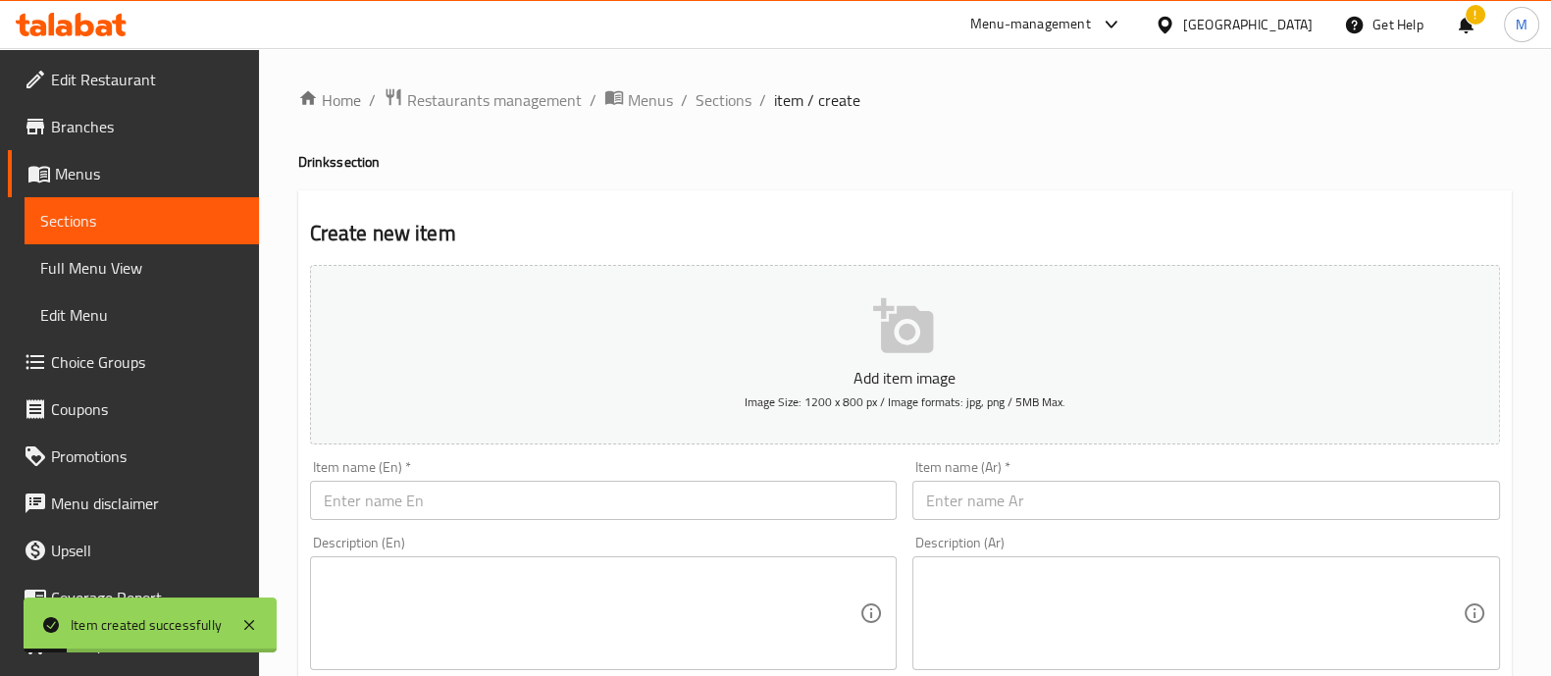
drag, startPoint x: 726, startPoint y: 100, endPoint x: 726, endPoint y: 115, distance: 14.7
click at [726, 99] on span "Sections" at bounding box center [723, 100] width 56 height 24
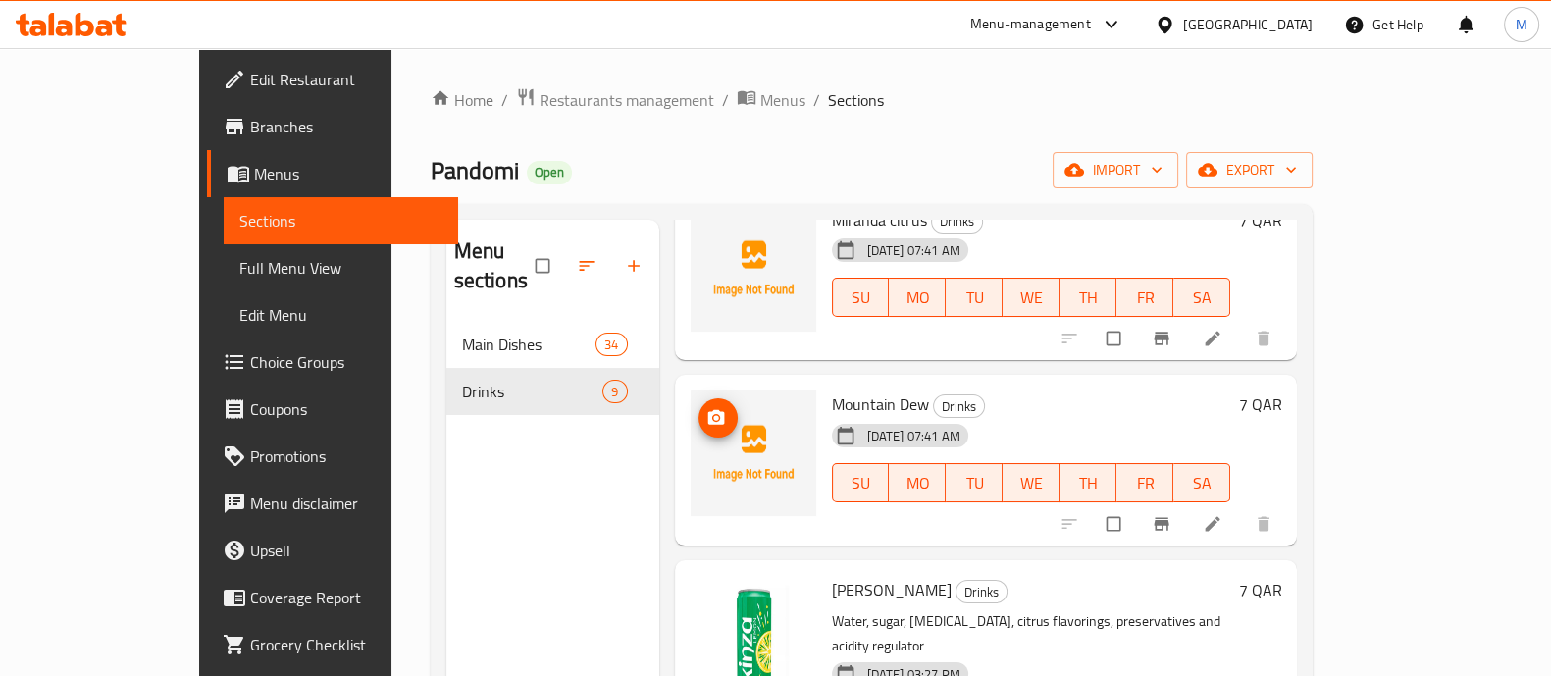
scroll to position [857, 0]
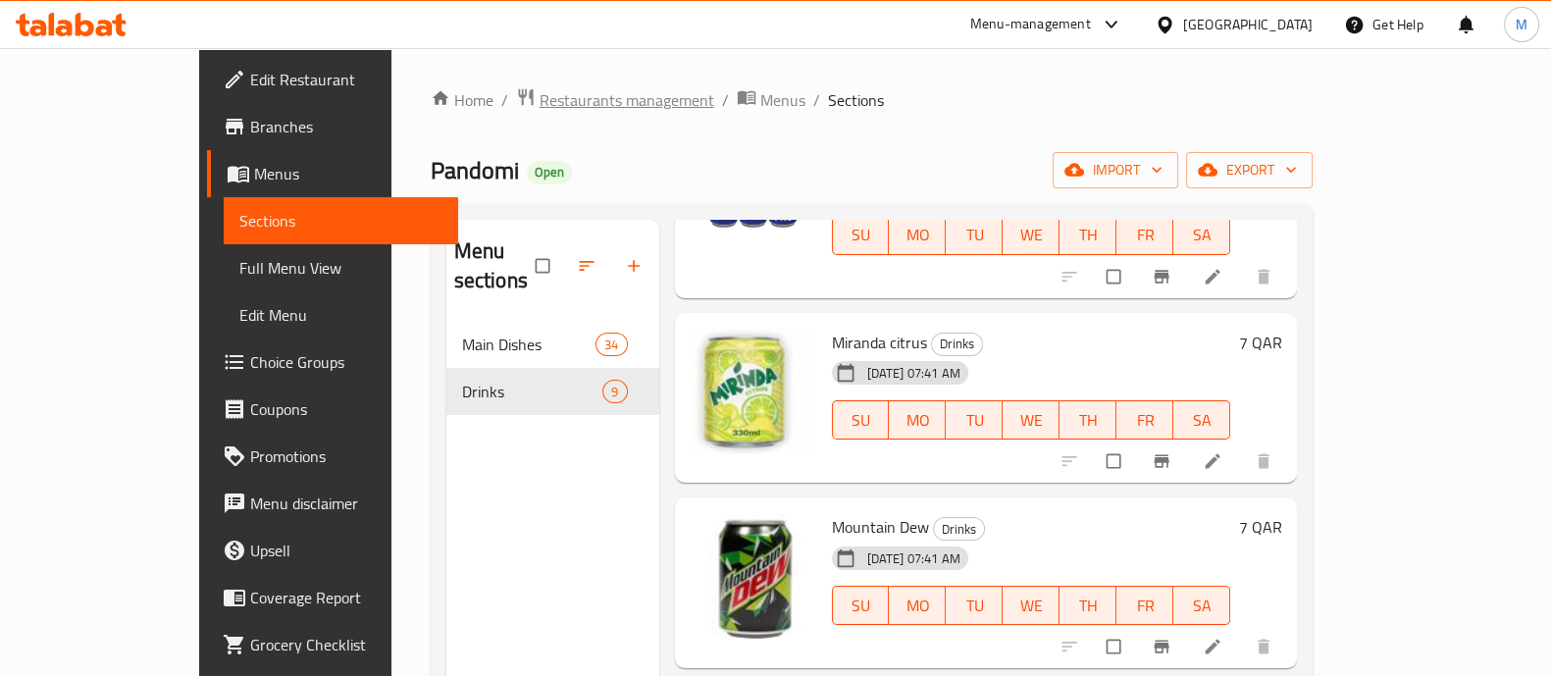
click at [471, 83] on div "Home / Restaurants management / Menus / Sections Pandomi Open import export Men…" at bounding box center [871, 499] width 961 height 902
click at [539, 100] on span "Restaurants management" at bounding box center [626, 100] width 175 height 24
